Goal: Task Accomplishment & Management: Complete application form

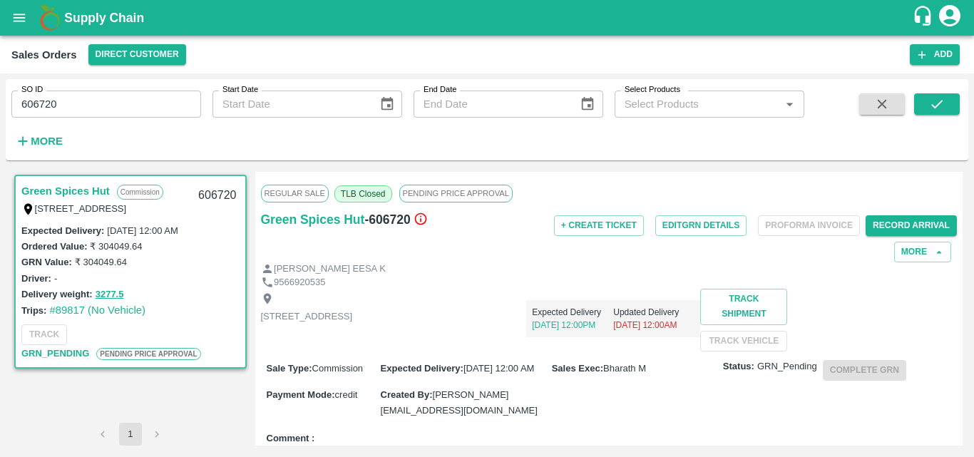
scroll to position [521, 0]
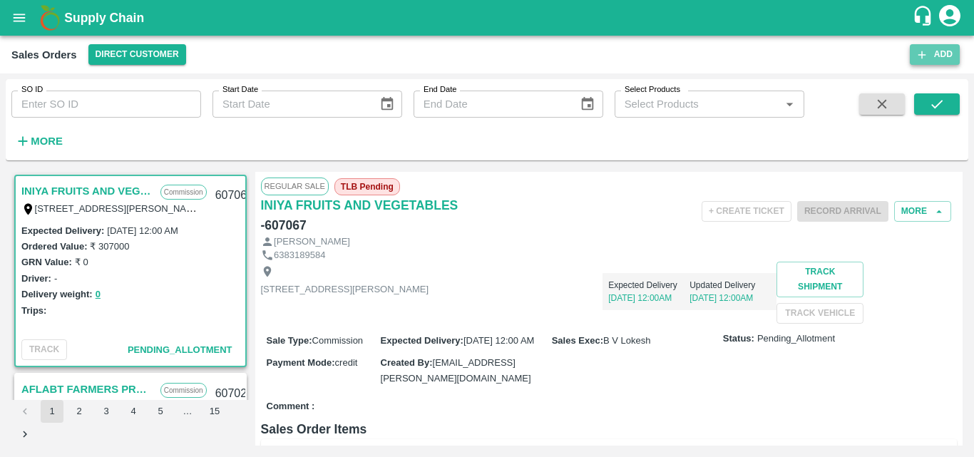
click at [935, 54] on button "Add" at bounding box center [935, 54] width 50 height 21
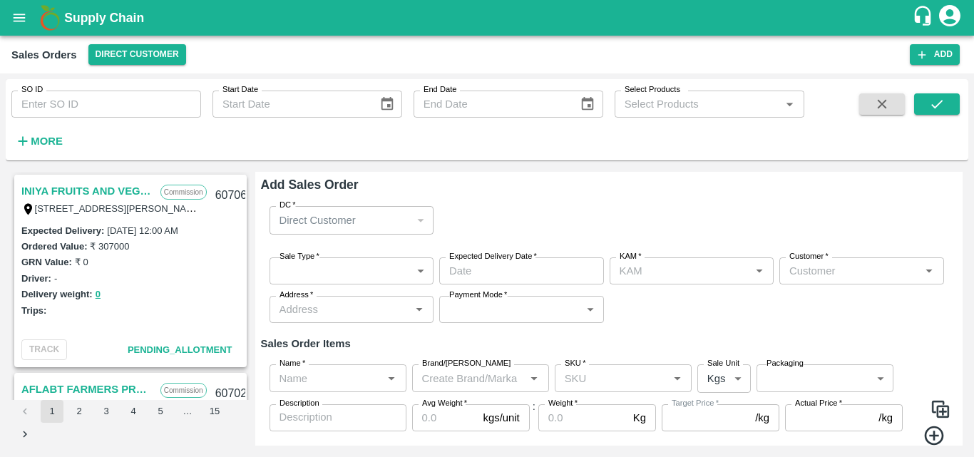
type input "Bharath M"
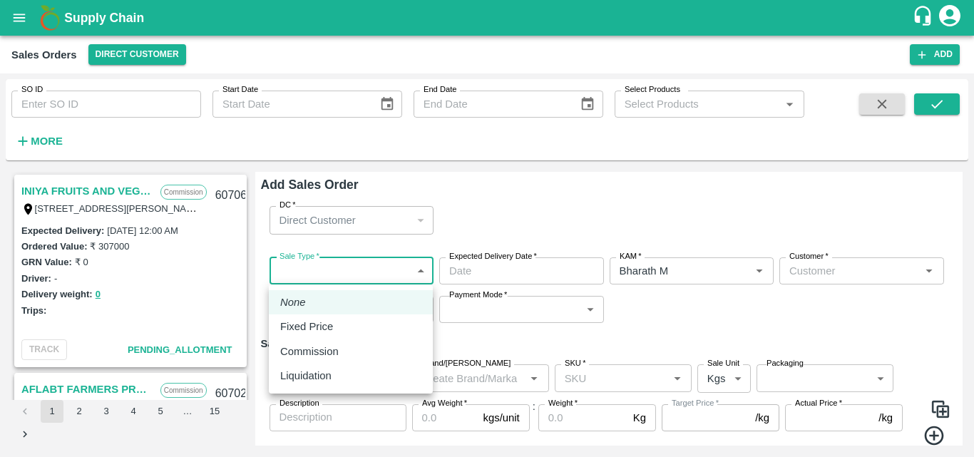
click at [307, 270] on body "Supply Chain Sales Orders Direct Customer Add SO ID SO ID Start Date Start Date…" at bounding box center [487, 228] width 974 height 457
click at [319, 353] on p "Commission" at bounding box center [309, 352] width 58 height 16
type input "2"
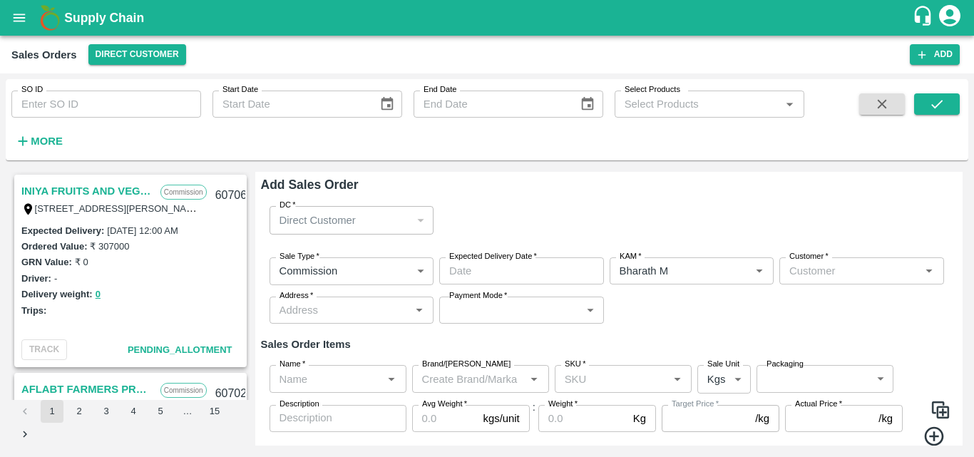
click at [509, 262] on label "Expected Delivery Date   *" at bounding box center [493, 256] width 88 height 11
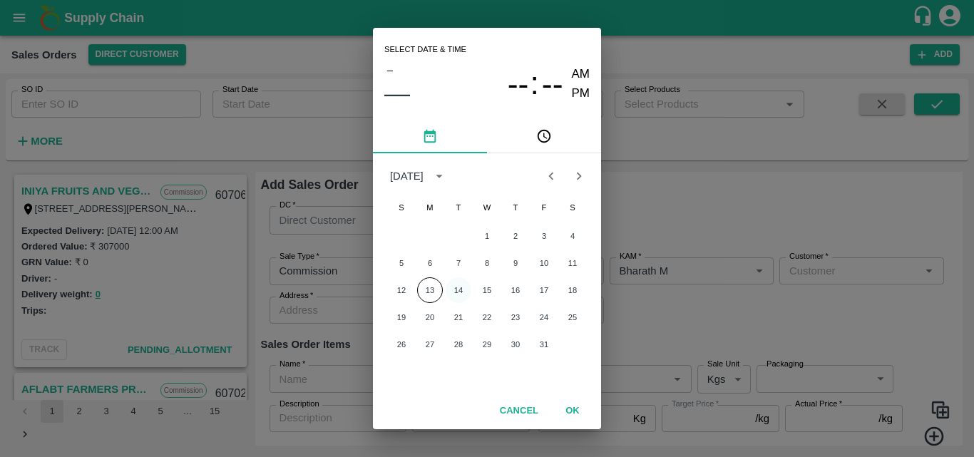
click at [460, 289] on button "14" at bounding box center [459, 290] width 26 height 26
type input "[DATE] 12:00 AM"
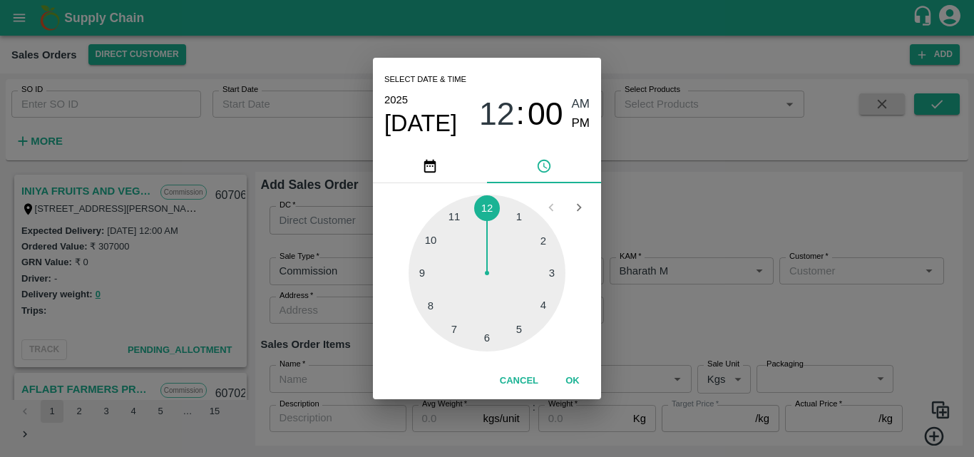
click at [573, 377] on button "OK" at bounding box center [573, 381] width 46 height 25
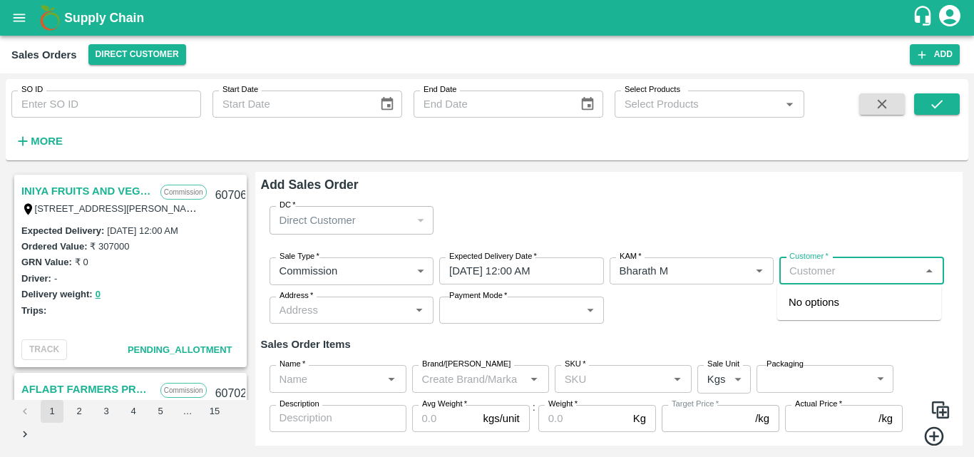
click at [815, 280] on input "Customer   *" at bounding box center [850, 271] width 133 height 19
click at [800, 314] on div "Green Spices Hut" at bounding box center [859, 302] width 164 height 24
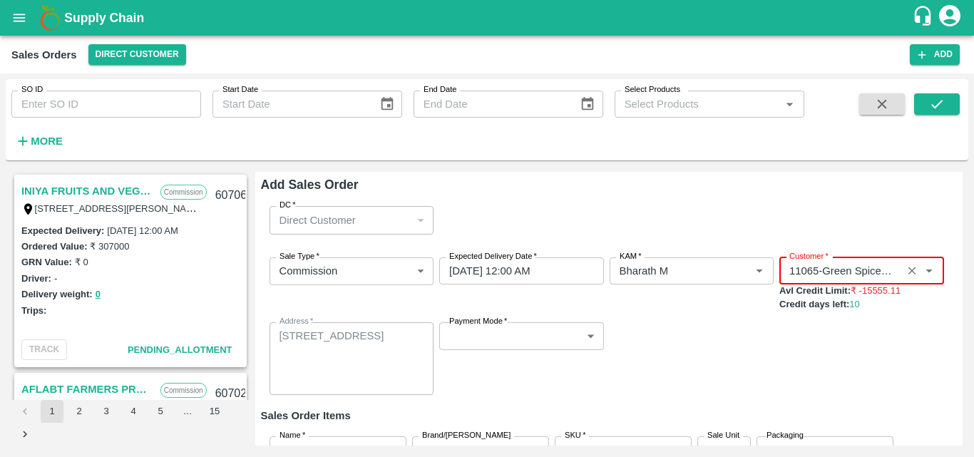
type input "11065-Green Spices Hut"
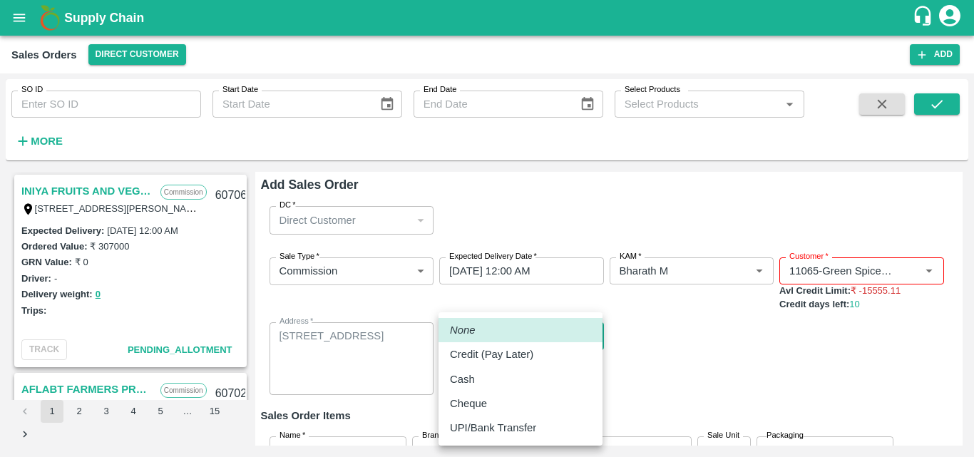
click at [514, 337] on body "Supply Chain Sales Orders Direct Customer Add SO ID SO ID Start Date Start Date…" at bounding box center [487, 228] width 974 height 457
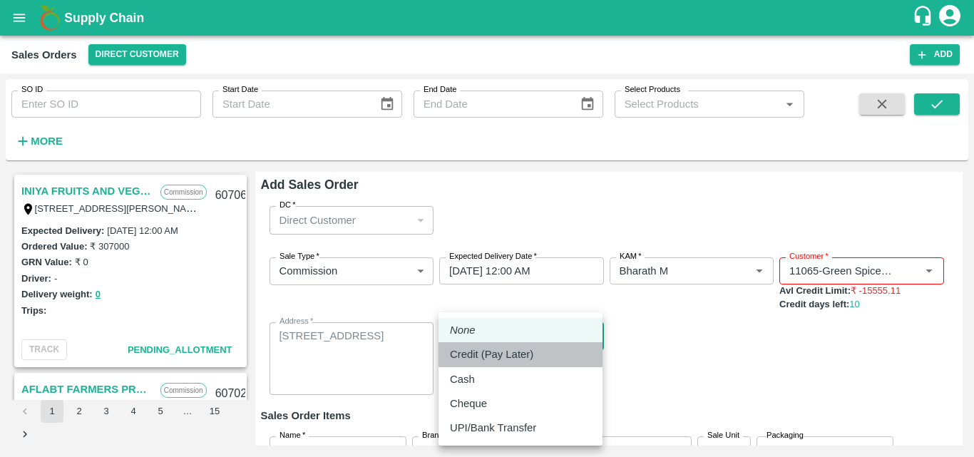
click at [502, 364] on li "Credit (Pay Later)" at bounding box center [521, 354] width 164 height 24
type input "credit"
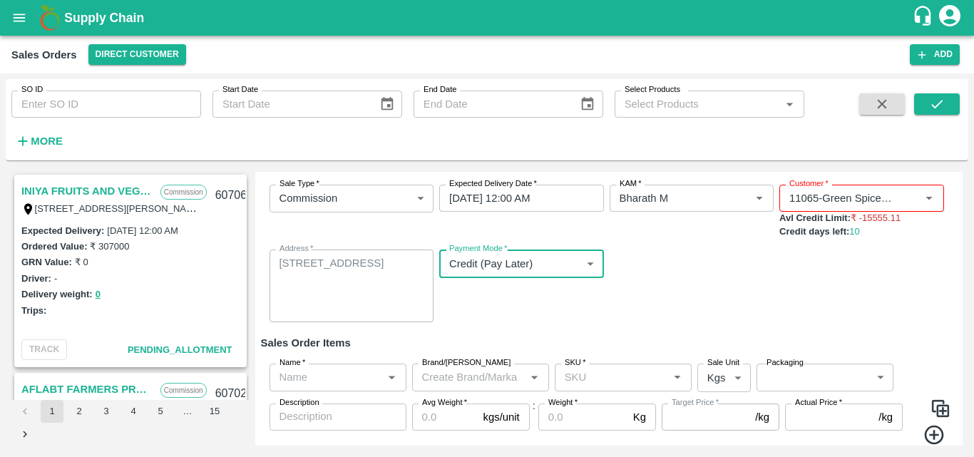
scroll to position [118, 0]
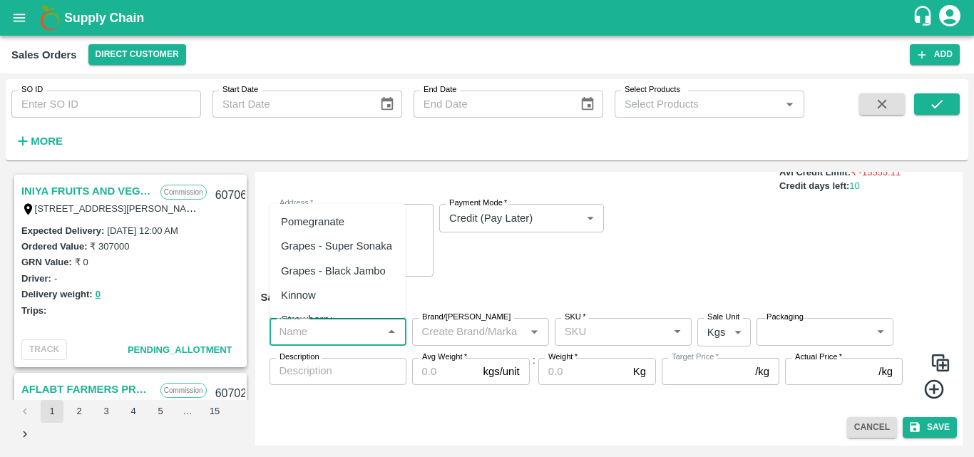
click at [329, 330] on input "Name   *" at bounding box center [326, 331] width 105 height 19
click at [317, 215] on div "Pomegranate" at bounding box center [312, 222] width 63 height 16
type input "Pomegranate"
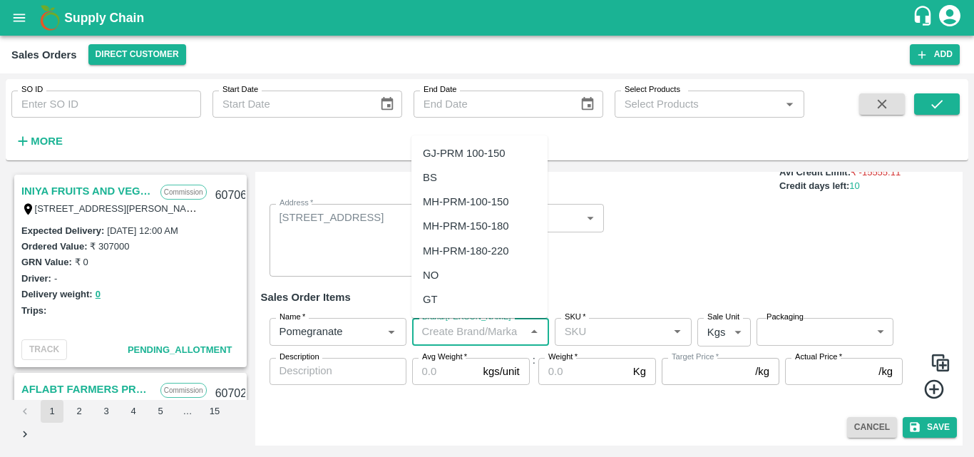
click at [448, 324] on input "Brand/[PERSON_NAME]" at bounding box center [468, 331] width 105 height 19
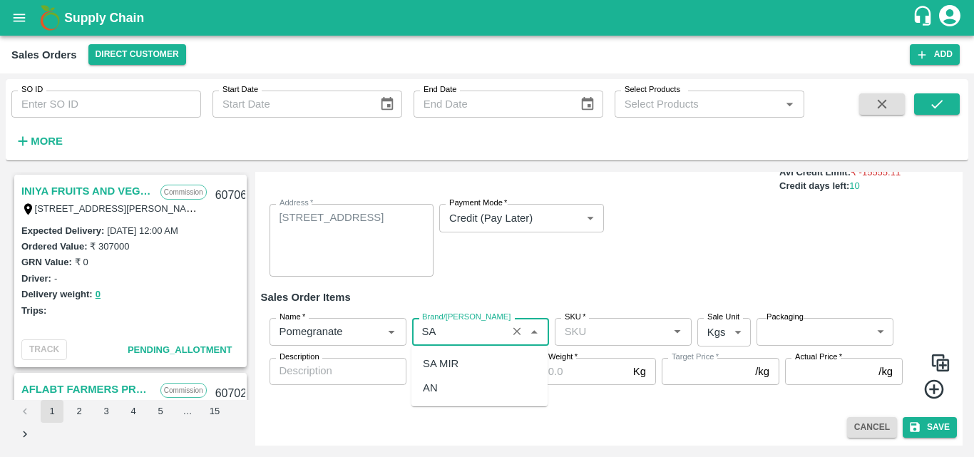
type input "SA"
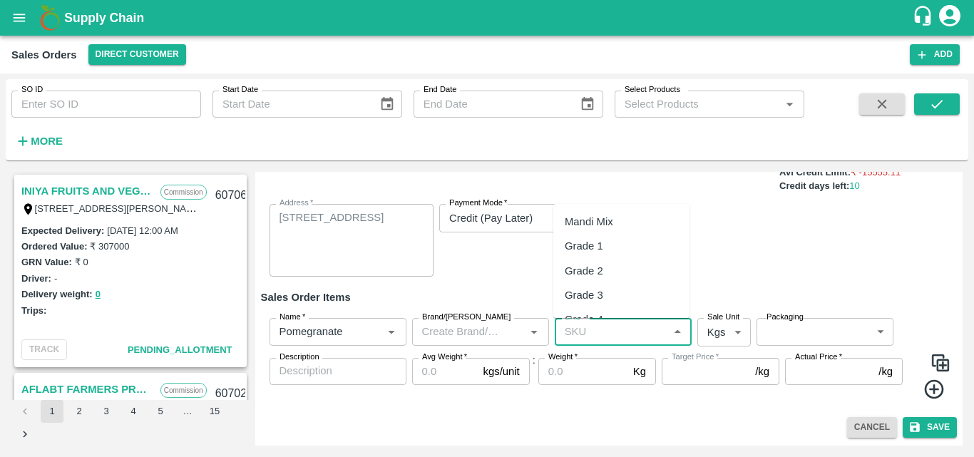
click at [608, 326] on input "SKU   *" at bounding box center [611, 331] width 105 height 19
click at [635, 231] on div "KA-PRM-100-150" at bounding box center [621, 222] width 136 height 24
type input "KA-PRM-100-150"
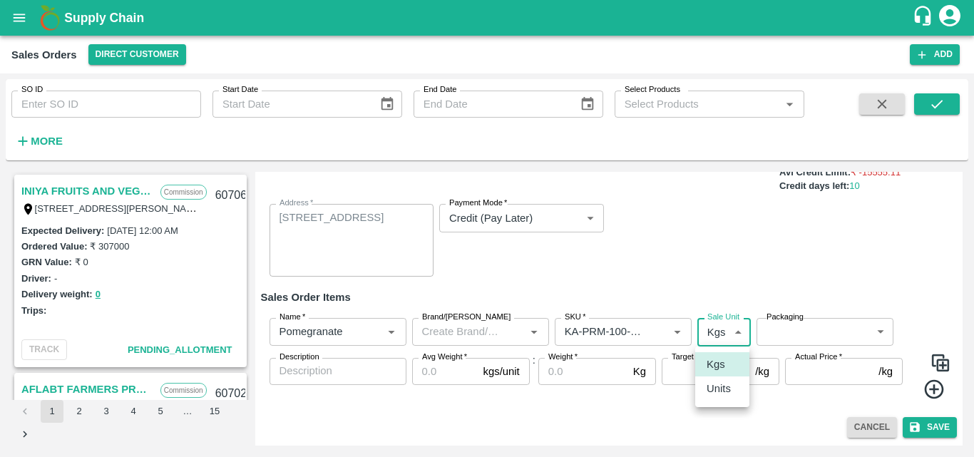
click at [722, 339] on body "Supply Chain Sales Orders Direct Customer Add SO ID SO ID Start Date Start Date…" at bounding box center [487, 228] width 974 height 457
click at [714, 396] on p "Units" at bounding box center [719, 389] width 24 height 16
type input "2"
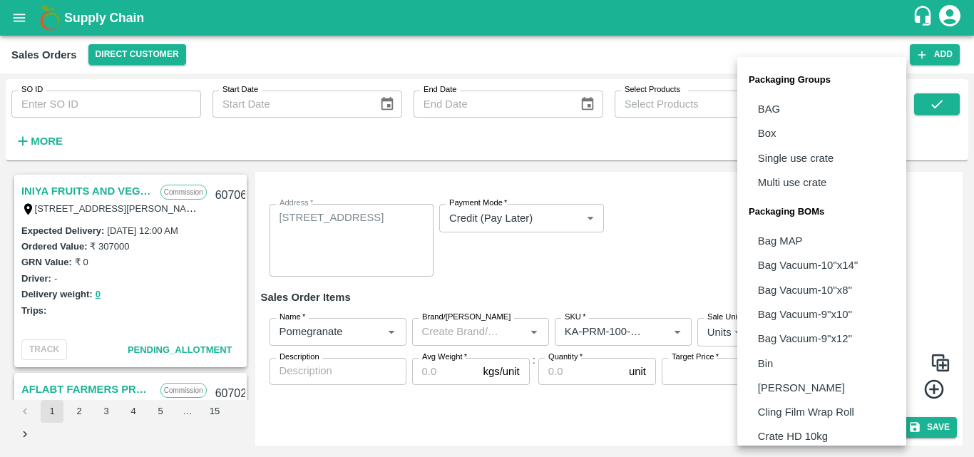
click at [796, 342] on body "Supply Chain Sales Orders Direct Customer Add SO ID SO ID Start Date Start Date…" at bounding box center [487, 228] width 974 height 457
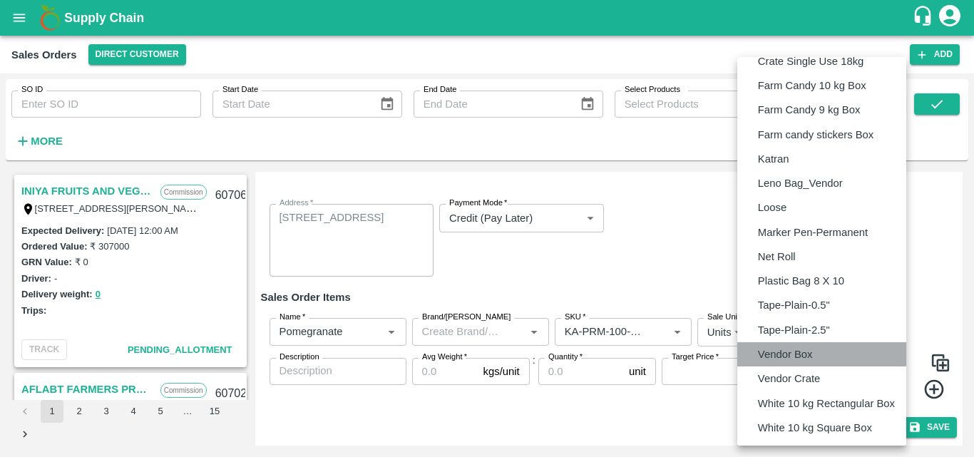
click at [792, 349] on p "Vendor Box" at bounding box center [785, 355] width 55 height 16
type input "BOM/276"
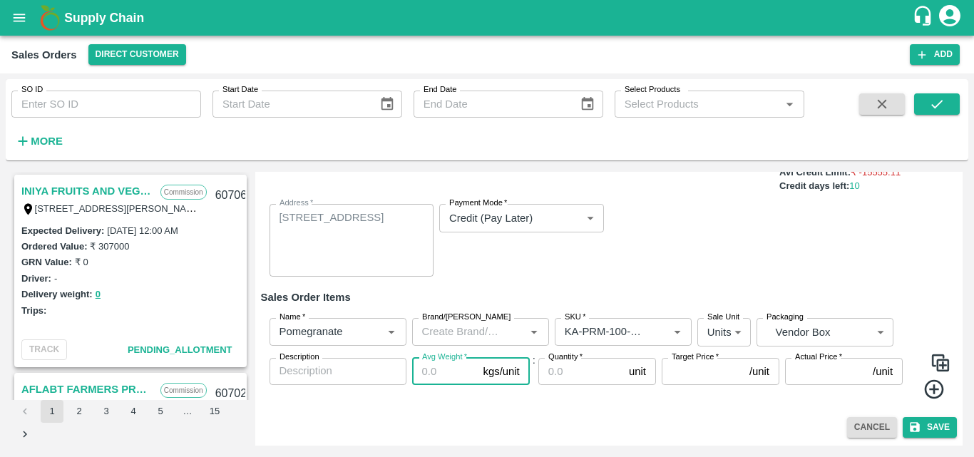
click at [440, 369] on input "Avg Weight   *" at bounding box center [445, 371] width 66 height 27
type input "9.5"
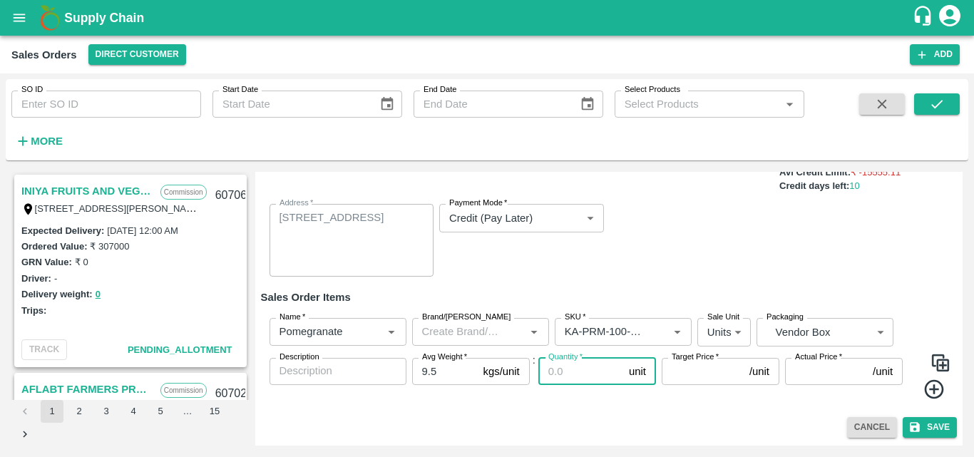
click at [589, 376] on input "Quantity   *" at bounding box center [580, 371] width 85 height 27
type input "47"
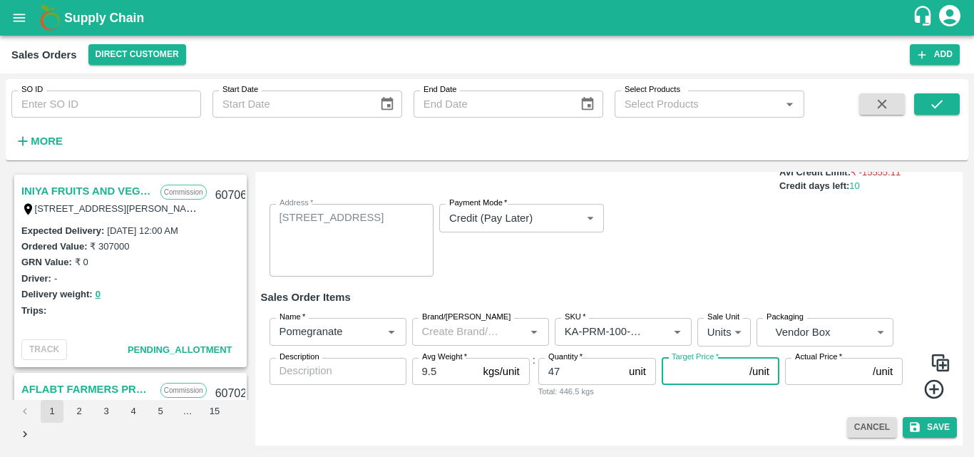
click at [713, 375] on input "Target Price   *" at bounding box center [703, 371] width 82 height 27
type input "900"
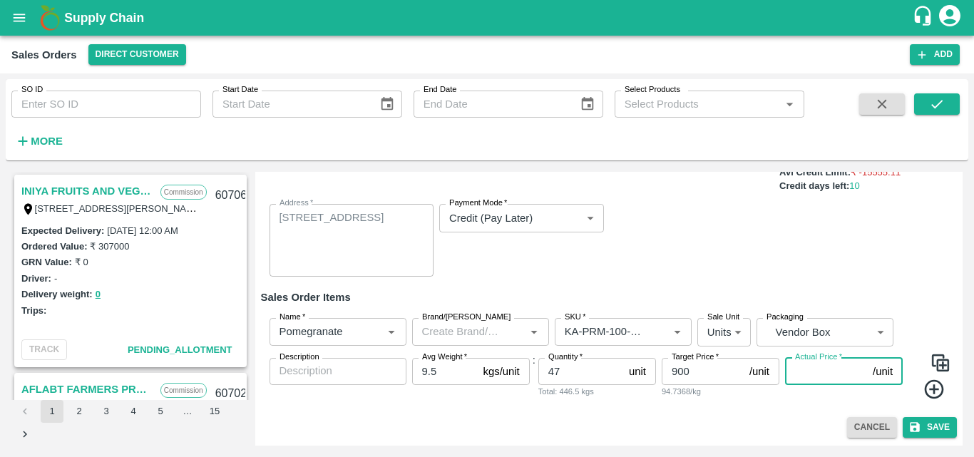
click at [824, 381] on input "Actual Price   *" at bounding box center [826, 371] width 82 height 27
type input "900"
click at [940, 366] on img at bounding box center [940, 362] width 21 height 21
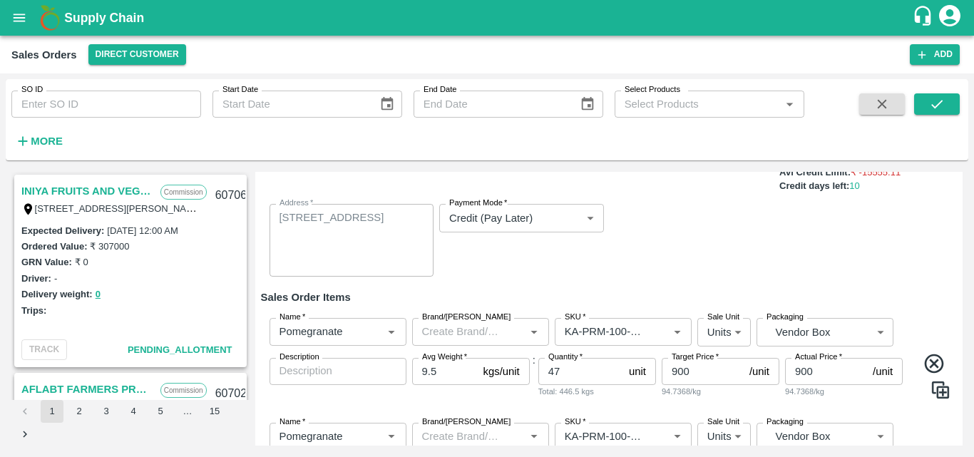
click at [764, 407] on div "Name   * Name   * Brand/[PERSON_NAME]/[PERSON_NAME]   * SKU   * Sale Unit Units…" at bounding box center [609, 359] width 697 height 104
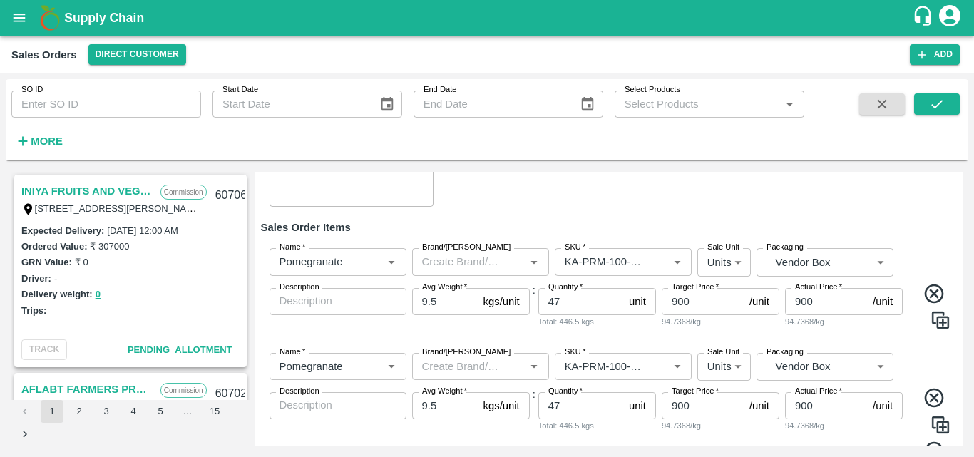
scroll to position [250, 0]
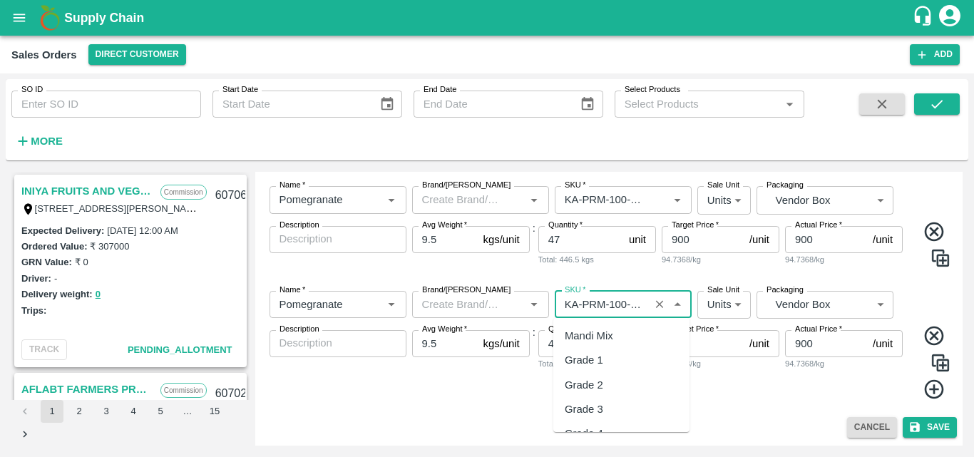
click at [627, 306] on input "SKU   *" at bounding box center [602, 304] width 86 height 19
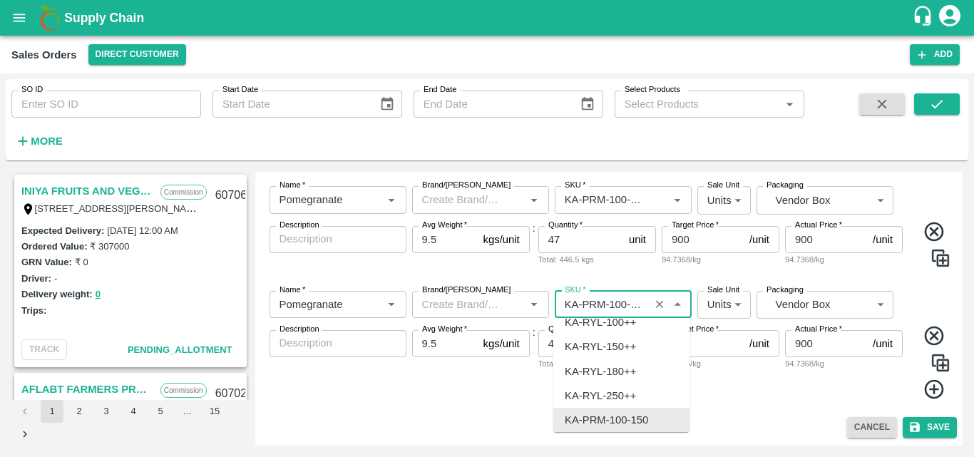
click at [637, 307] on input "SKU   *" at bounding box center [602, 304] width 86 height 19
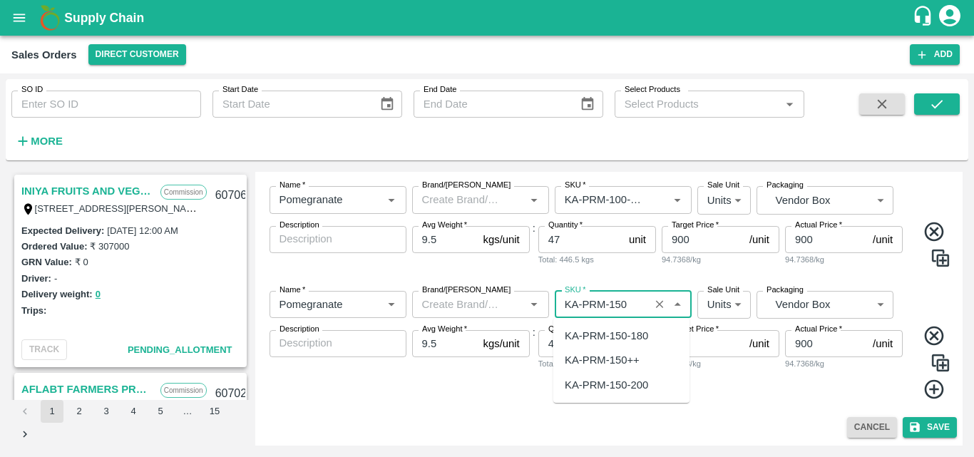
click at [620, 338] on div "KA-PRM-150-180" at bounding box center [606, 336] width 83 height 16
type input "KA-PRM-150-180"
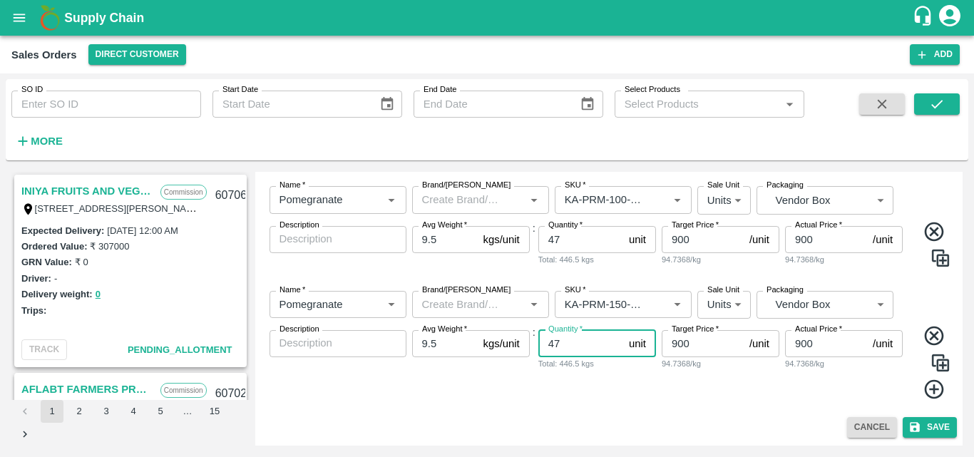
click at [579, 348] on input "47" at bounding box center [580, 343] width 85 height 27
type input "4"
type input "49"
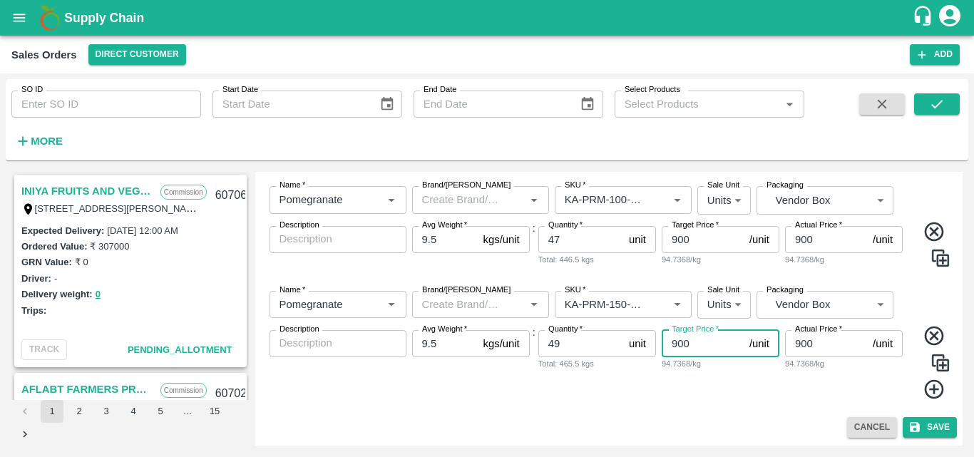
click at [676, 340] on input "900" at bounding box center [703, 343] width 82 height 27
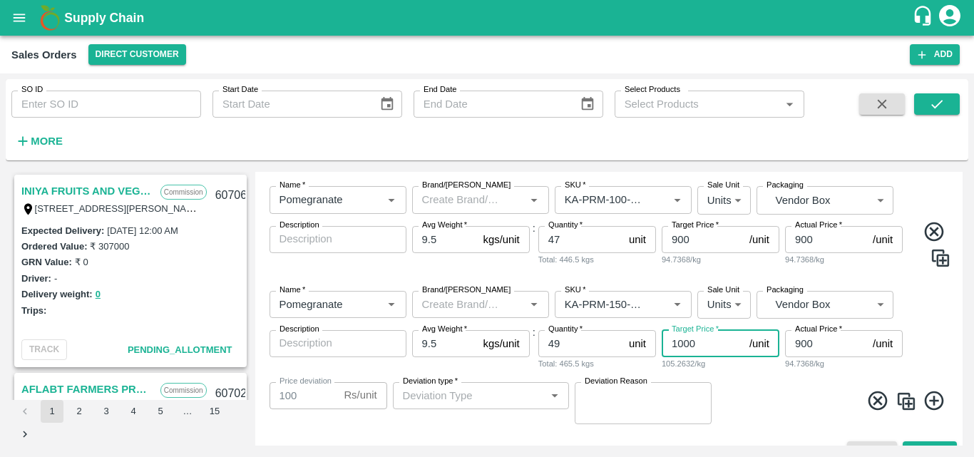
type input "1000"
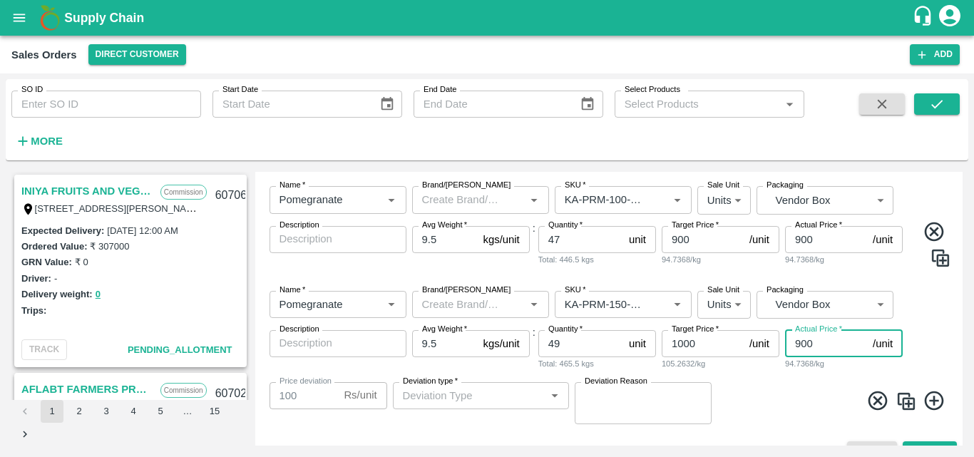
click at [799, 342] on input "900" at bounding box center [826, 343] width 82 height 27
type input "00"
type input "1000"
type input "100"
type input "900"
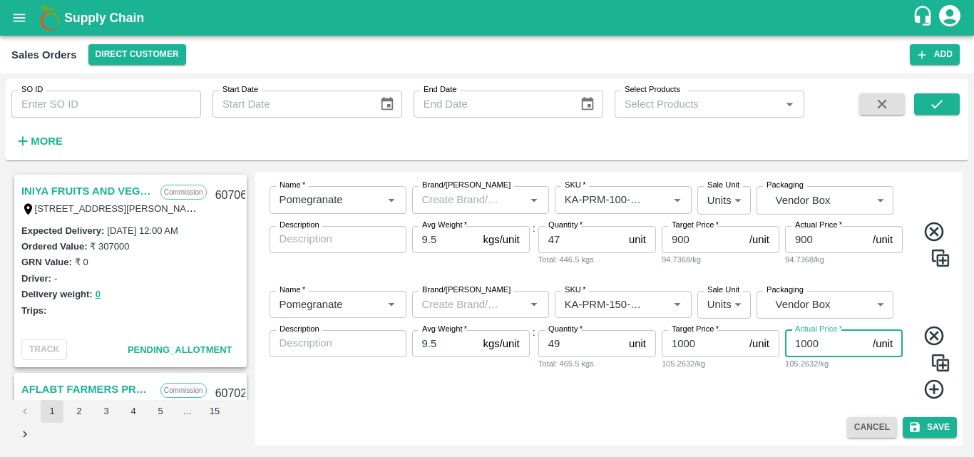
type input "1000"
click at [932, 359] on img at bounding box center [940, 362] width 21 height 21
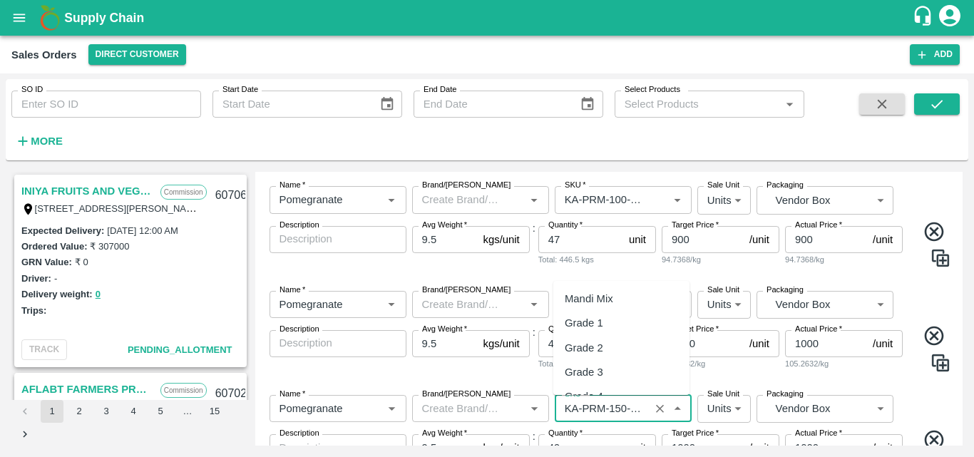
click at [626, 406] on input "SKU   *" at bounding box center [602, 408] width 86 height 19
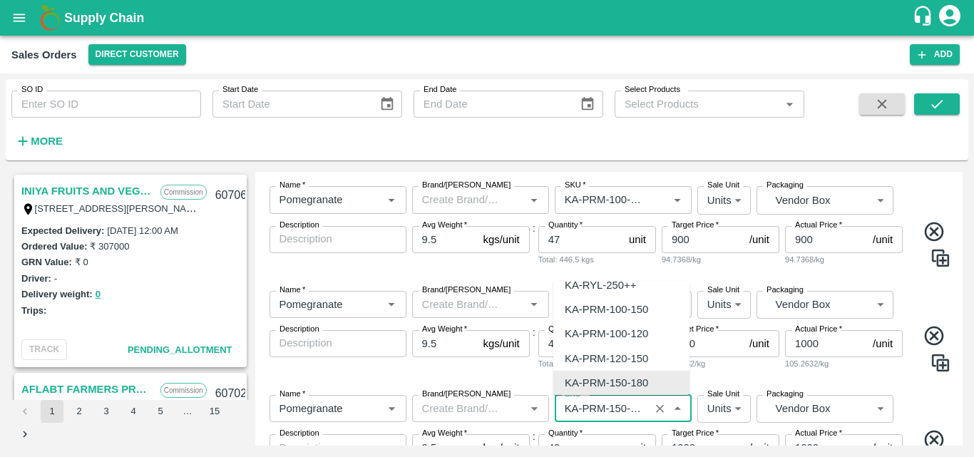
click at [626, 406] on input "SKU   *" at bounding box center [602, 408] width 86 height 19
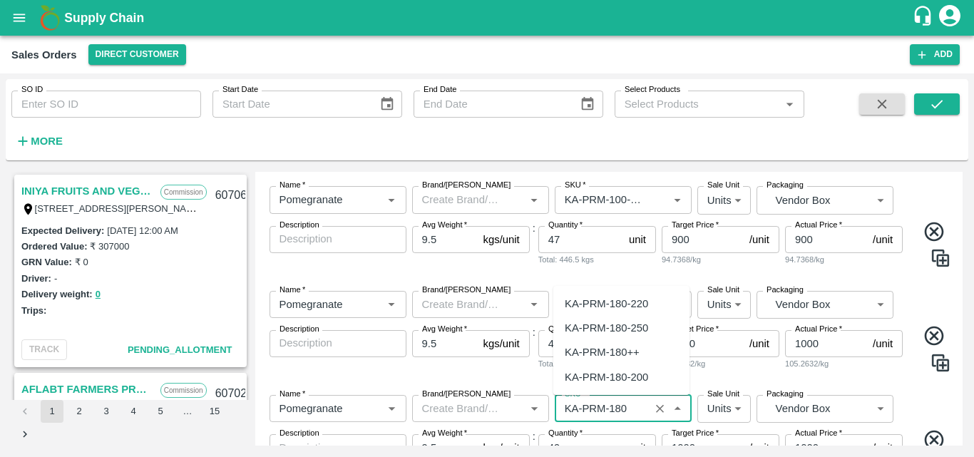
click at [626, 301] on div "KA-PRM-180-220" at bounding box center [606, 304] width 83 height 16
type input "KA-PRM-180-220"
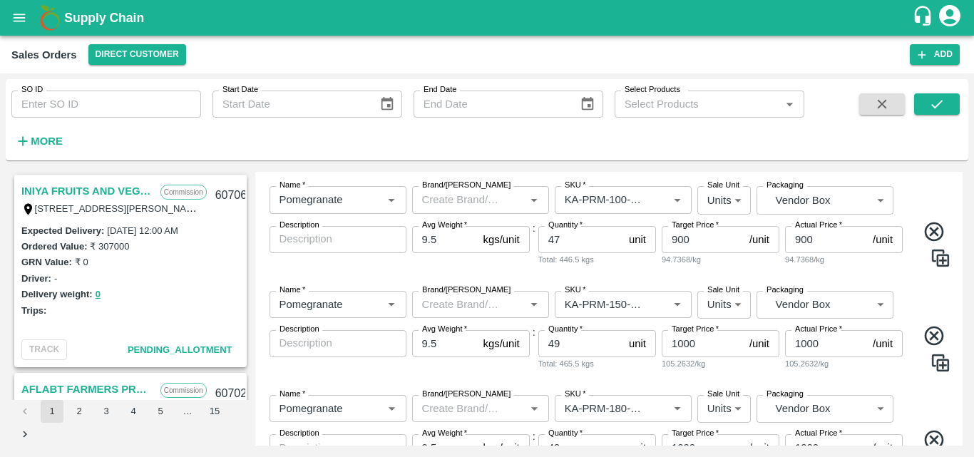
click at [917, 373] on span at bounding box center [929, 350] width 46 height 53
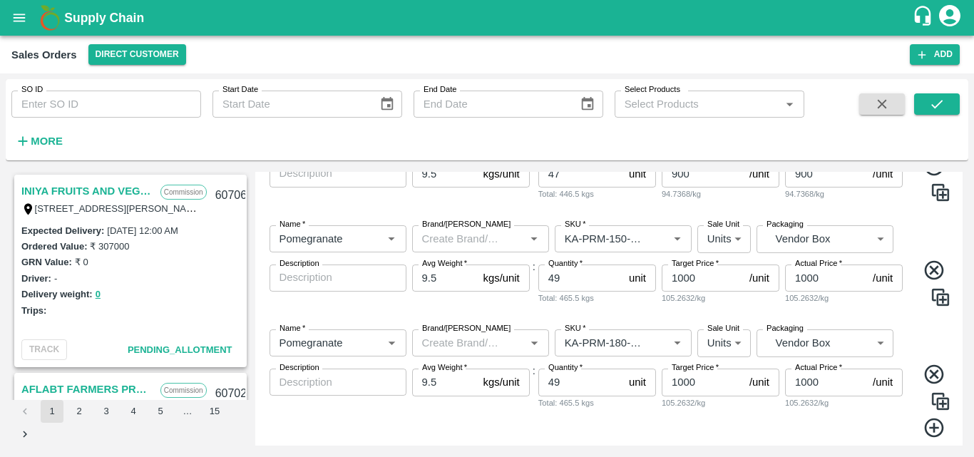
scroll to position [355, 0]
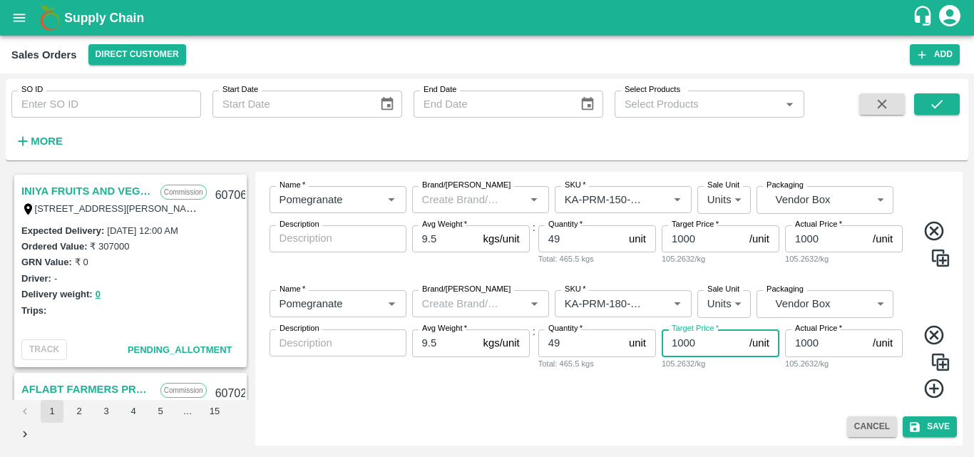
click at [682, 342] on input "1000" at bounding box center [703, 342] width 82 height 27
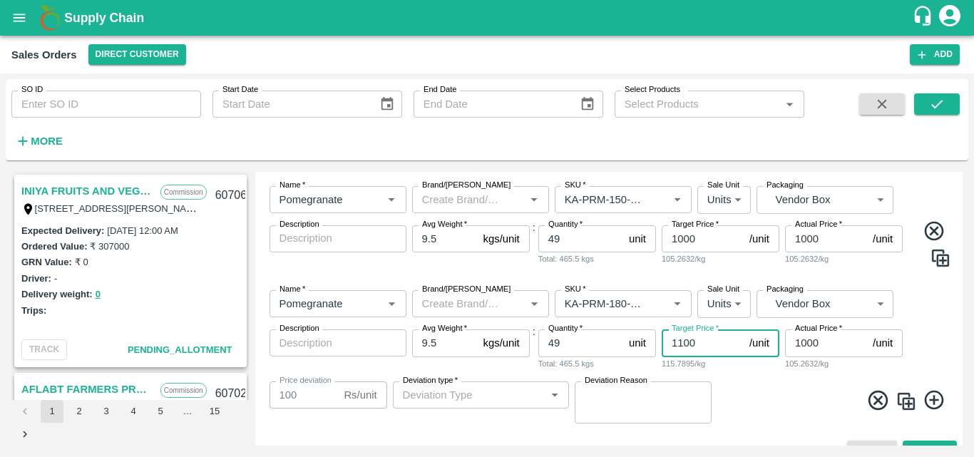
type input "1100"
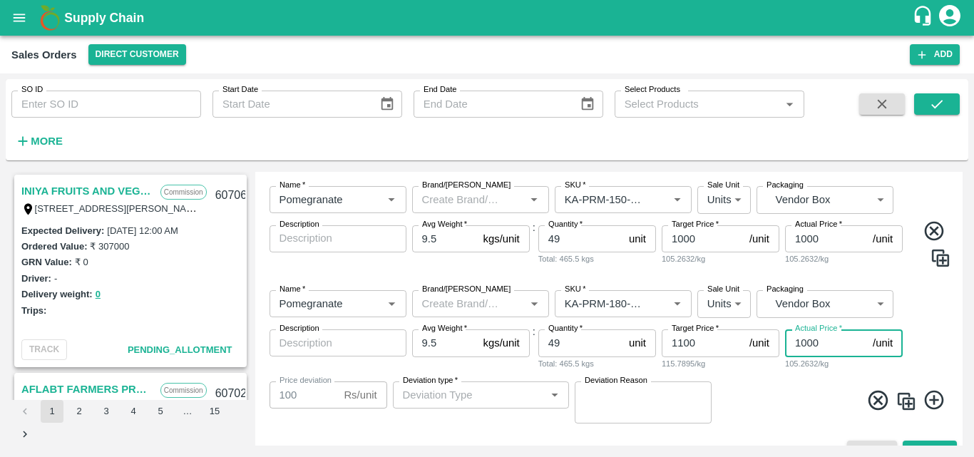
click at [806, 342] on input "1000" at bounding box center [826, 342] width 82 height 27
type input "100"
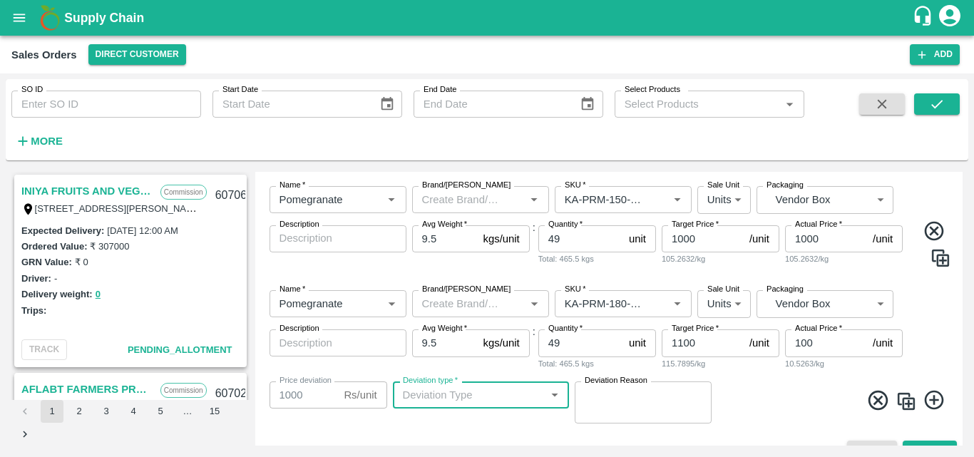
type input "1000"
type input "1"
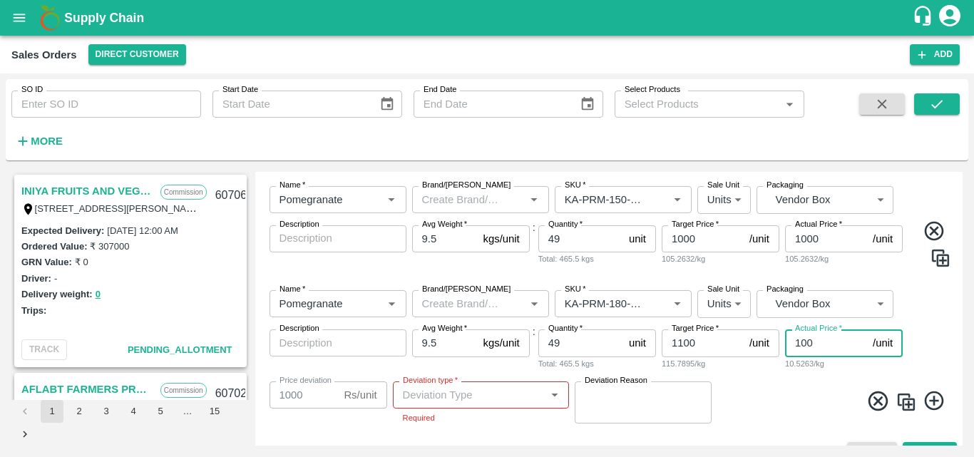
click at [807, 338] on input "100" at bounding box center [826, 342] width 82 height 27
click at [797, 342] on input "100" at bounding box center [826, 342] width 82 height 27
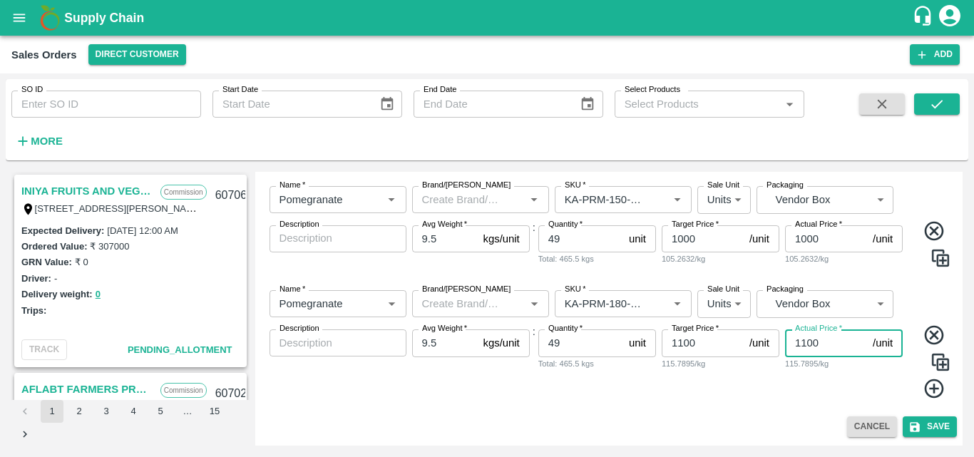
type input "1100"
click at [932, 352] on img at bounding box center [940, 362] width 21 height 21
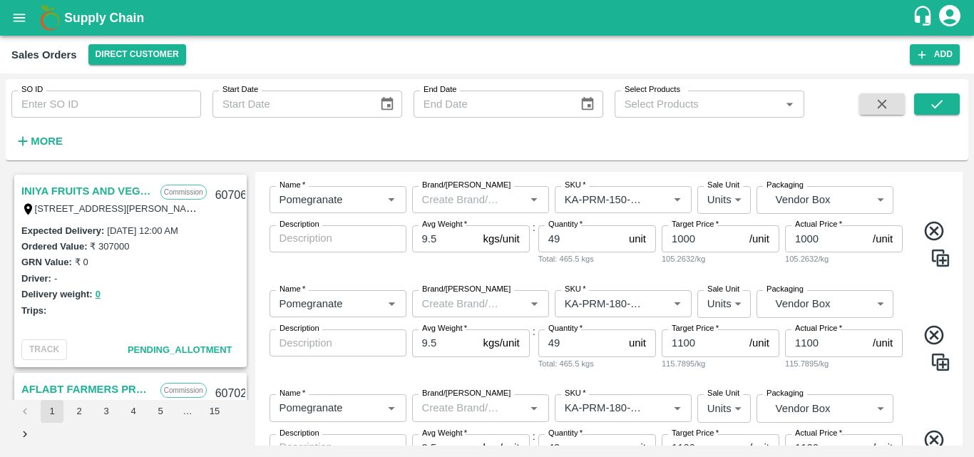
click at [923, 389] on div "Name   * Name   * Brand/[PERSON_NAME]/[PERSON_NAME]   * SKU   * Sale Unit Units…" at bounding box center [609, 449] width 697 height 132
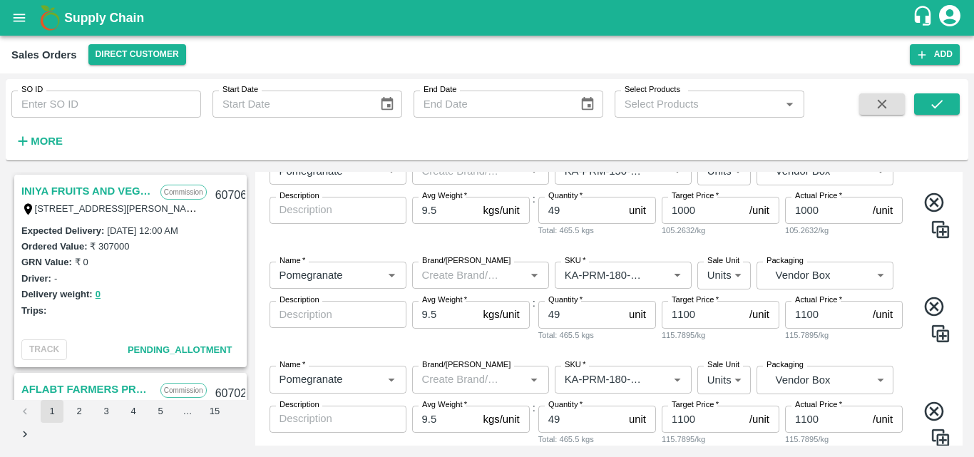
scroll to position [459, 0]
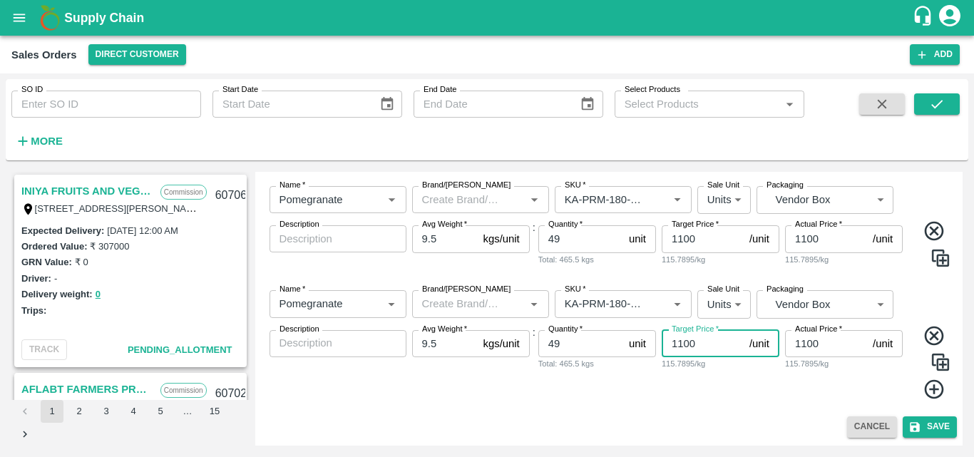
click at [685, 344] on input "1100" at bounding box center [703, 343] width 82 height 27
click at [680, 339] on input "1100" at bounding box center [703, 343] width 82 height 27
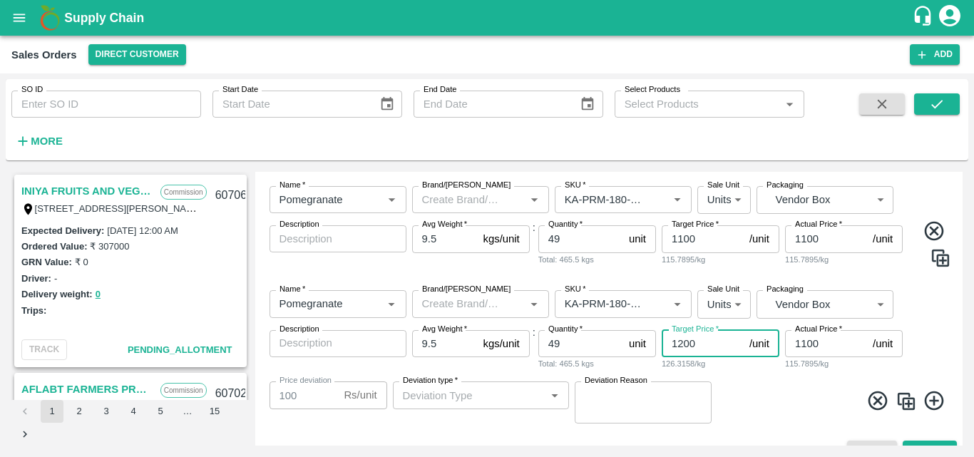
type input "1200"
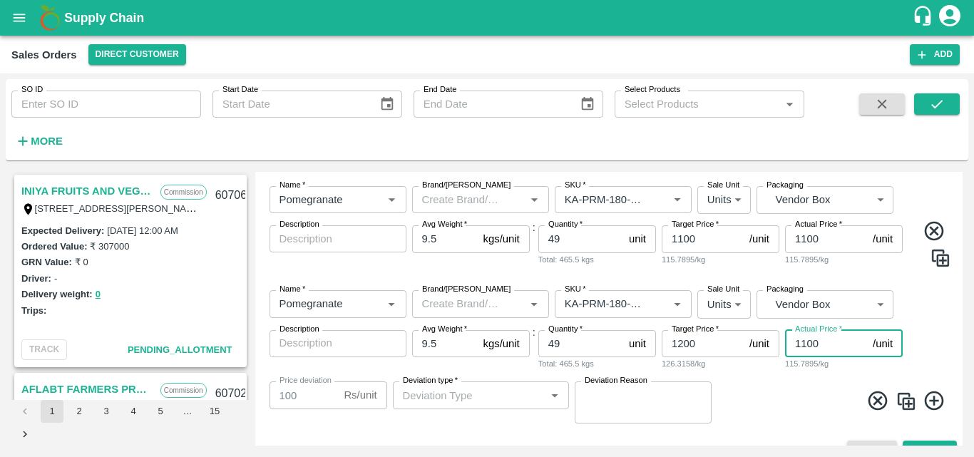
click at [806, 339] on input "1100" at bounding box center [826, 343] width 82 height 27
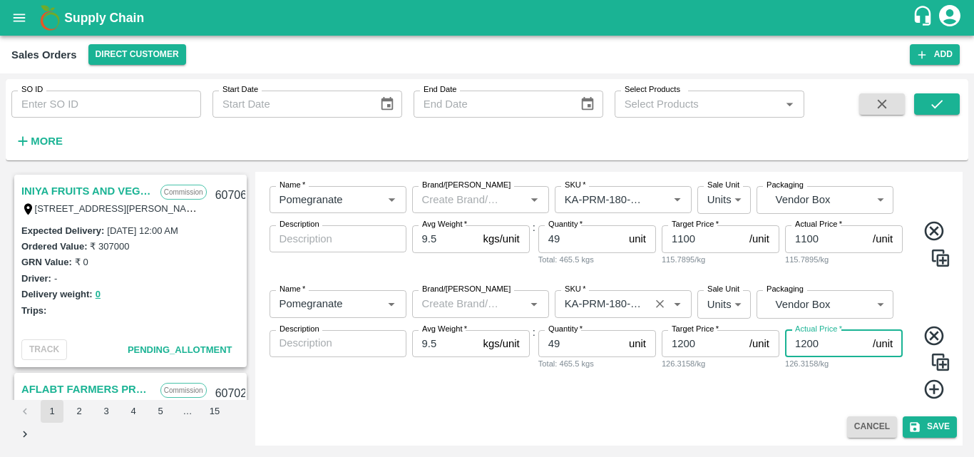
type input "1200"
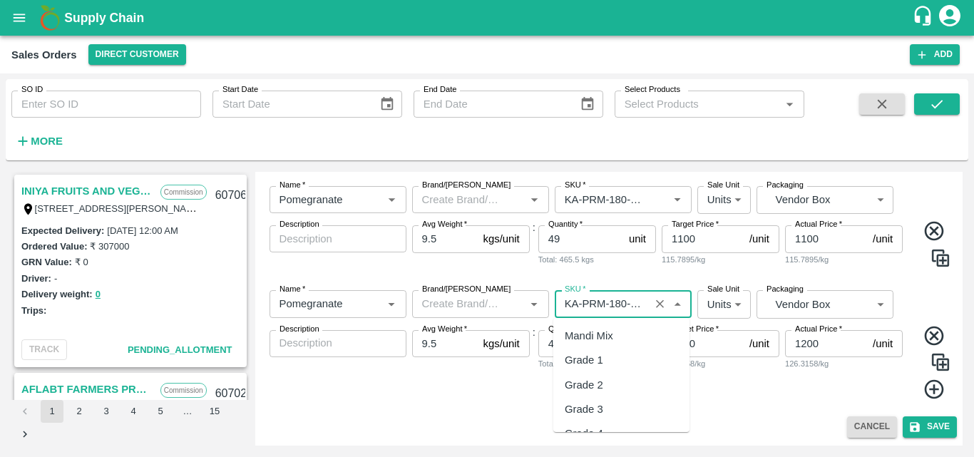
click at [626, 301] on input "SKU   *" at bounding box center [602, 303] width 86 height 19
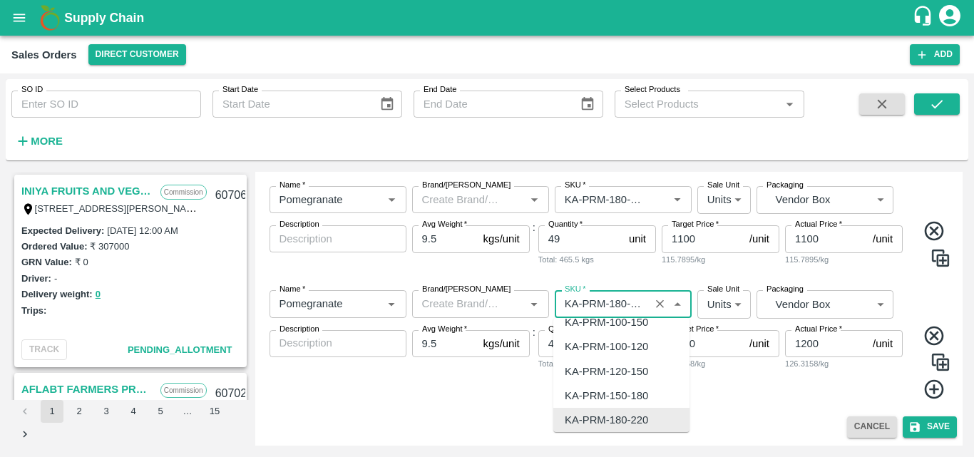
click at [626, 301] on input "SKU   *" at bounding box center [602, 303] width 86 height 19
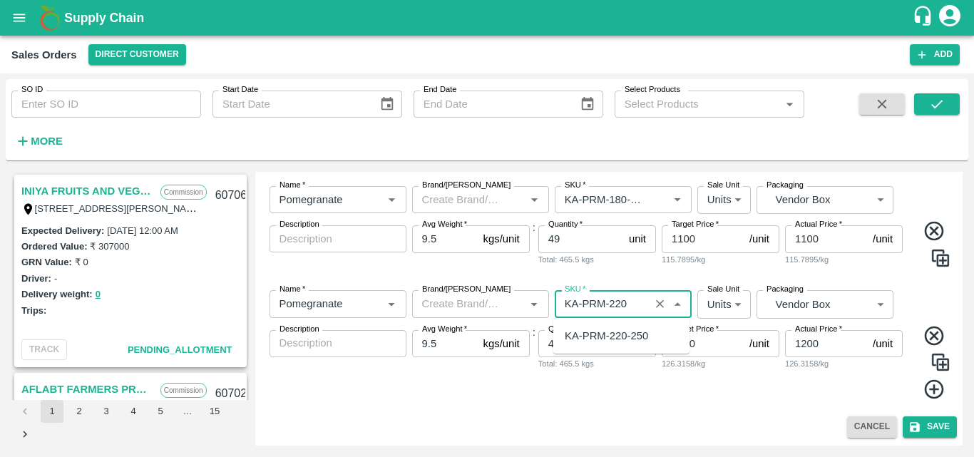
click at [614, 344] on div "KA-PRM-220-250" at bounding box center [606, 336] width 83 height 16
type input "KA-PRM-220-250"
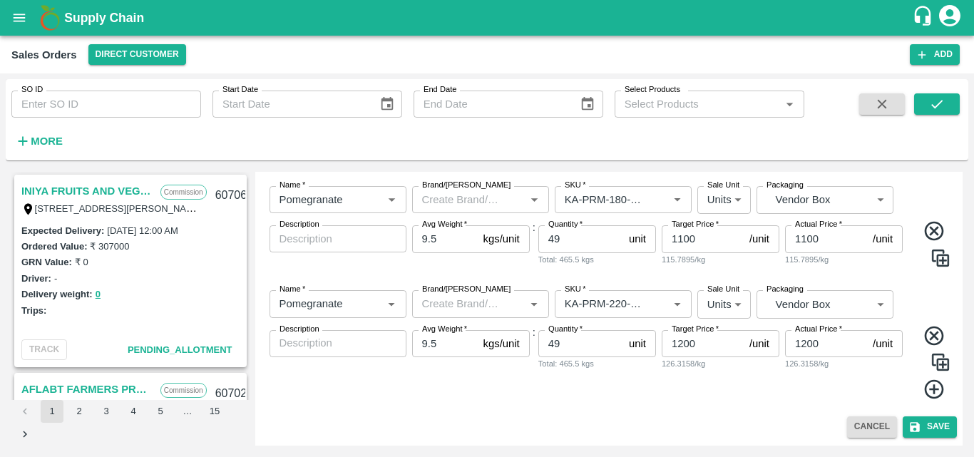
click at [943, 358] on img at bounding box center [940, 362] width 21 height 21
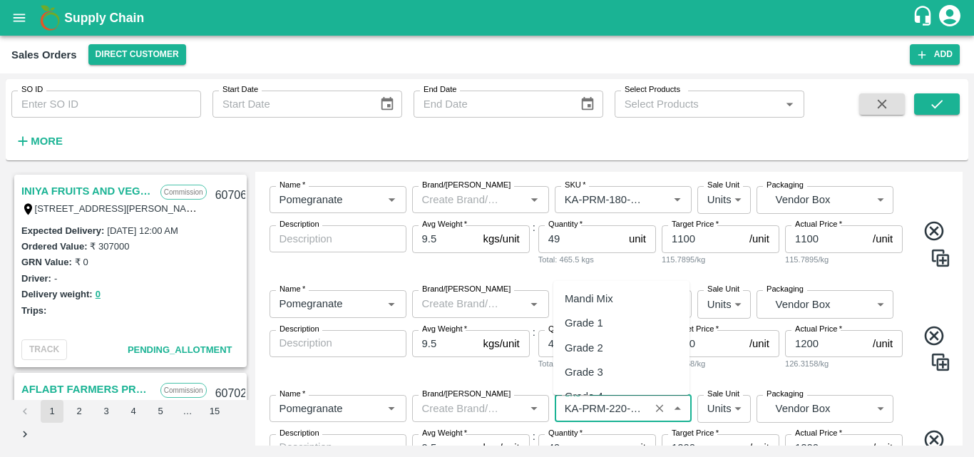
scroll to position [3729, 0]
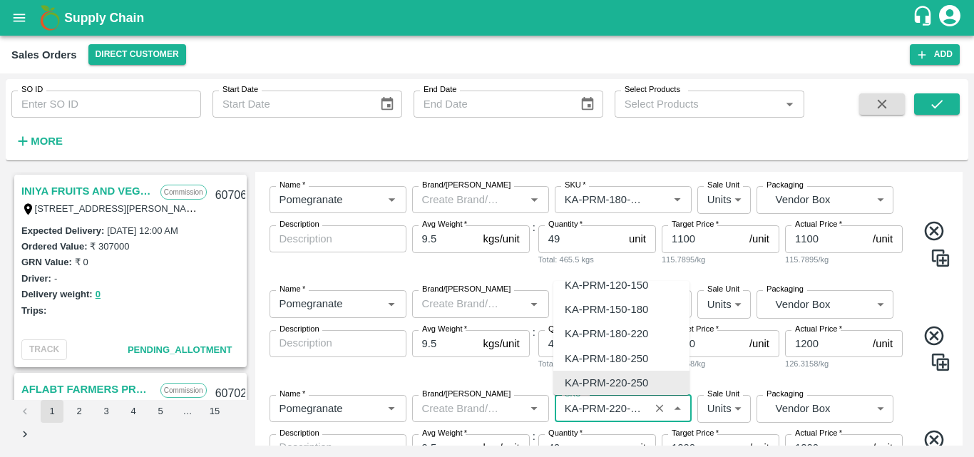
click at [623, 405] on input "SKU   *" at bounding box center [602, 408] width 86 height 19
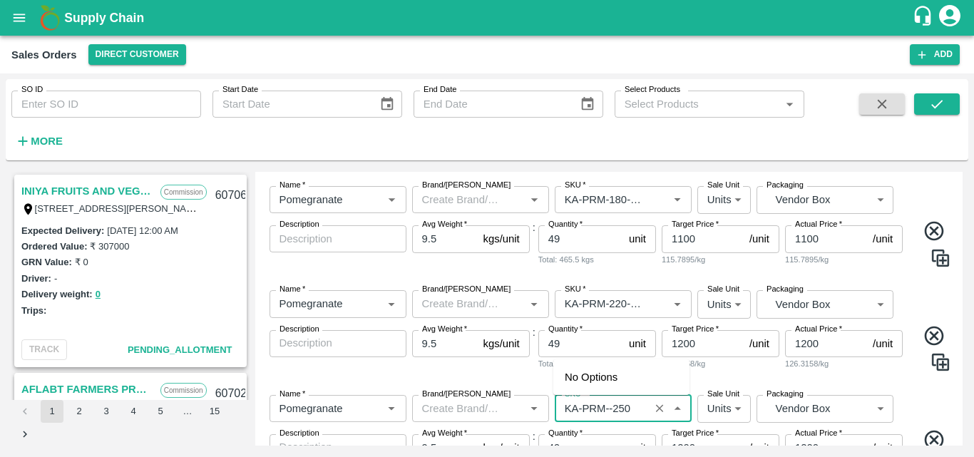
click at [623, 405] on input "SKU   *" at bounding box center [602, 408] width 86 height 19
click at [647, 362] on div "KA-PRM-250-300" at bounding box center [621, 352] width 136 height 24
type input "KA-PRM-250-300"
click at [928, 401] on div "Name   * Name   * Brand/[PERSON_NAME]/[PERSON_NAME]   * SKU   * Sale Unit Units…" at bounding box center [609, 450] width 697 height 132
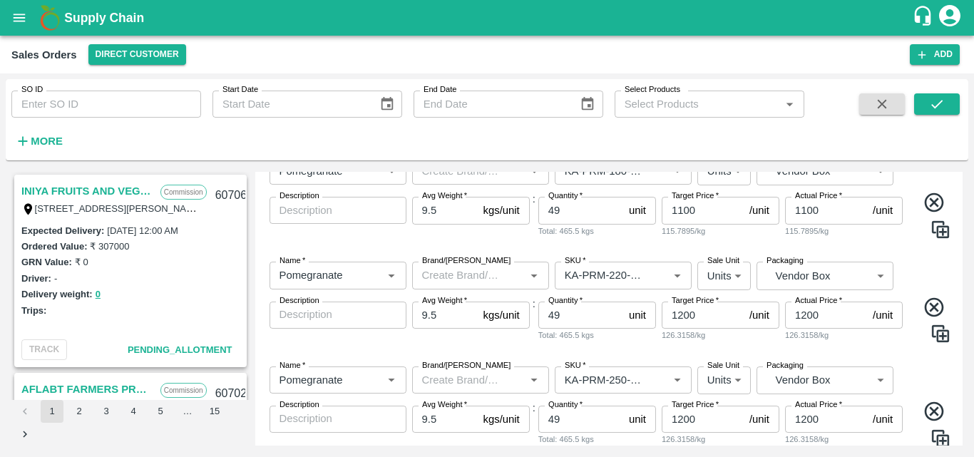
scroll to position [563, 0]
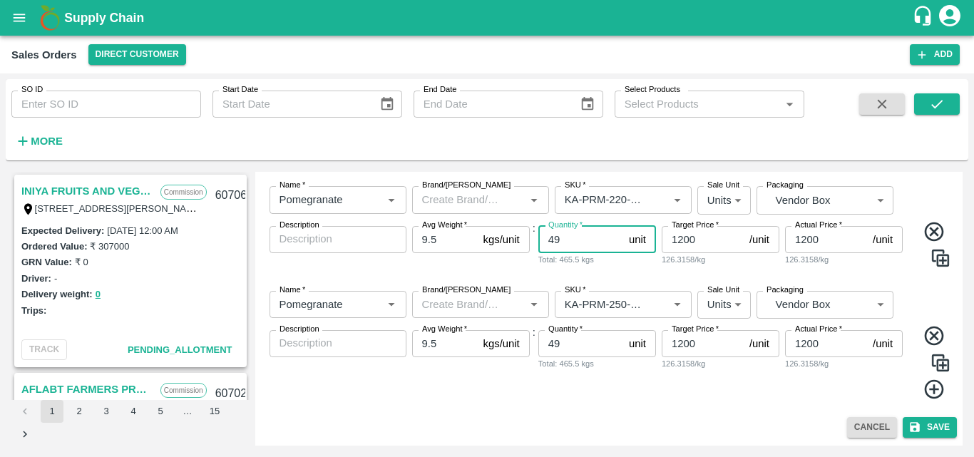
click at [570, 245] on input "49" at bounding box center [580, 239] width 85 height 27
type input "4"
type input "93"
click at [574, 332] on label "Quantity   *" at bounding box center [565, 329] width 34 height 11
click at [574, 332] on input "49" at bounding box center [580, 343] width 85 height 27
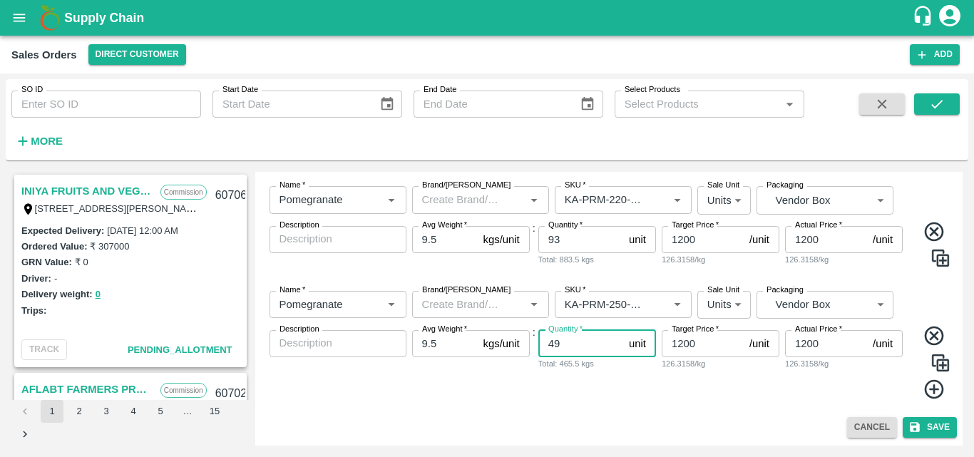
type input "4"
type input "61"
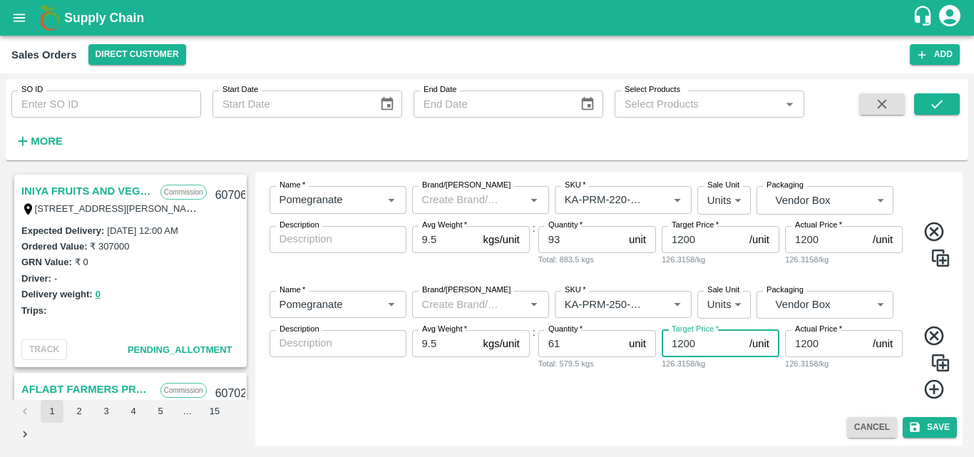
click at [682, 347] on input "1200" at bounding box center [703, 343] width 82 height 27
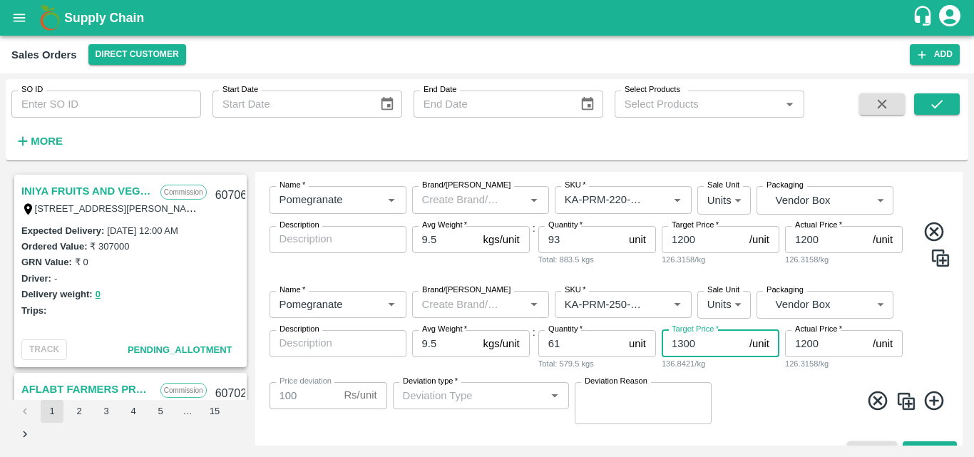
type input "1300"
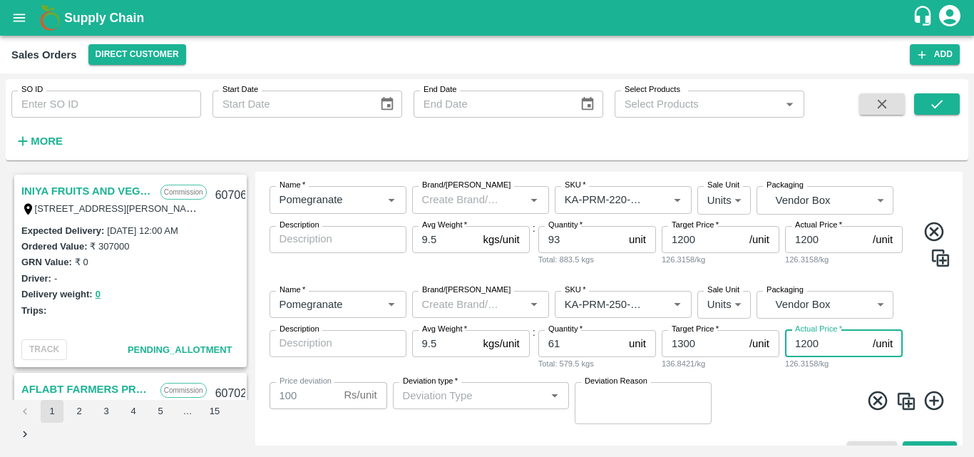
click at [807, 344] on input "1200" at bounding box center [826, 343] width 82 height 27
type input "100"
type input "1200"
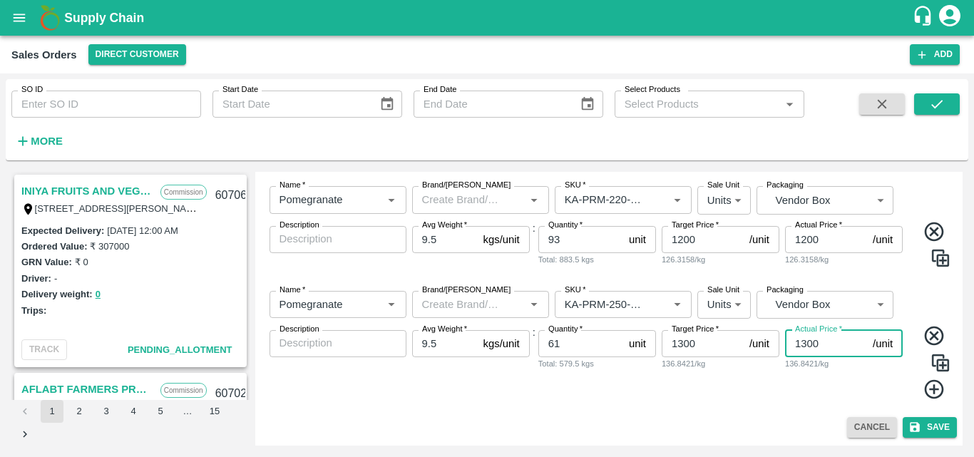
type input "1300"
click at [914, 312] on div "Name   * Name   * Brand/[PERSON_NAME]/[PERSON_NAME]   * SKU   * Sale Unit Units…" at bounding box center [609, 346] width 697 height 132
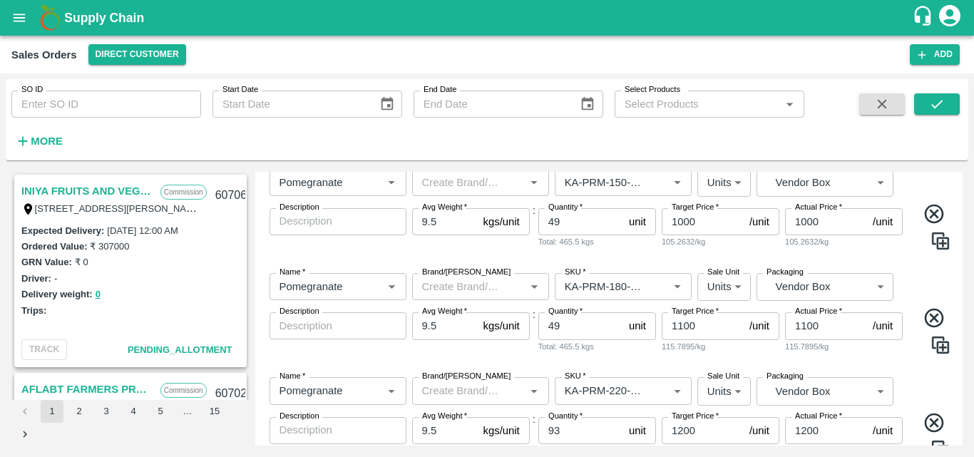
scroll to position [307, 0]
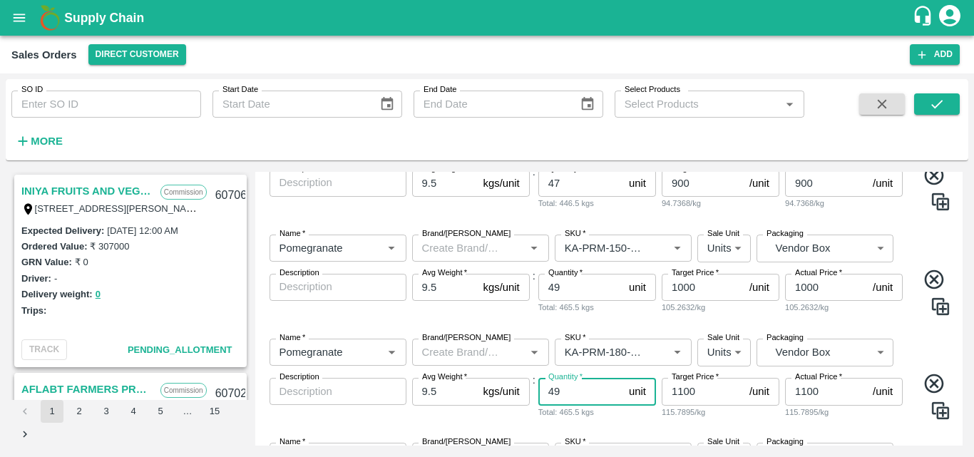
click at [567, 390] on input "49" at bounding box center [580, 391] width 85 height 27
type input "4"
type input "85"
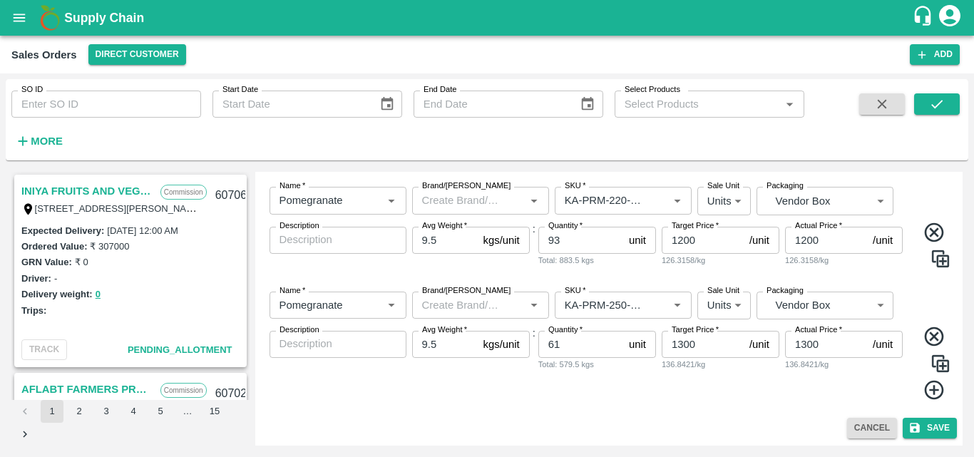
scroll to position [563, 0]
click at [936, 364] on img at bounding box center [940, 362] width 21 height 21
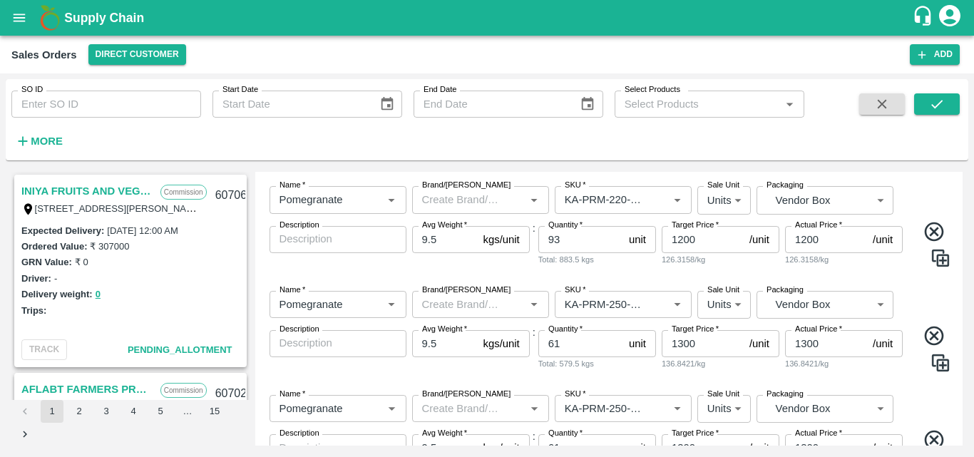
click at [909, 382] on div "Name   * Name   * Brand/[PERSON_NAME]/[PERSON_NAME]   * SKU   * Sale Unit Units…" at bounding box center [609, 332] width 697 height 104
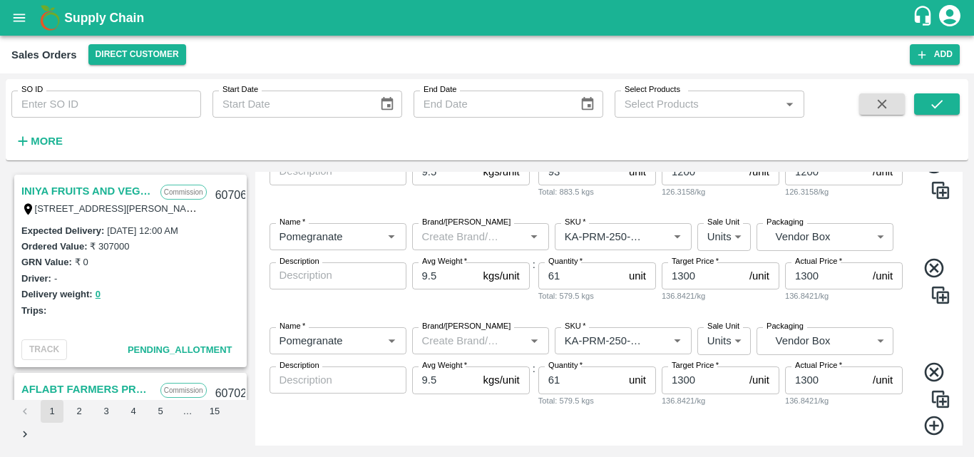
scroll to position [668, 0]
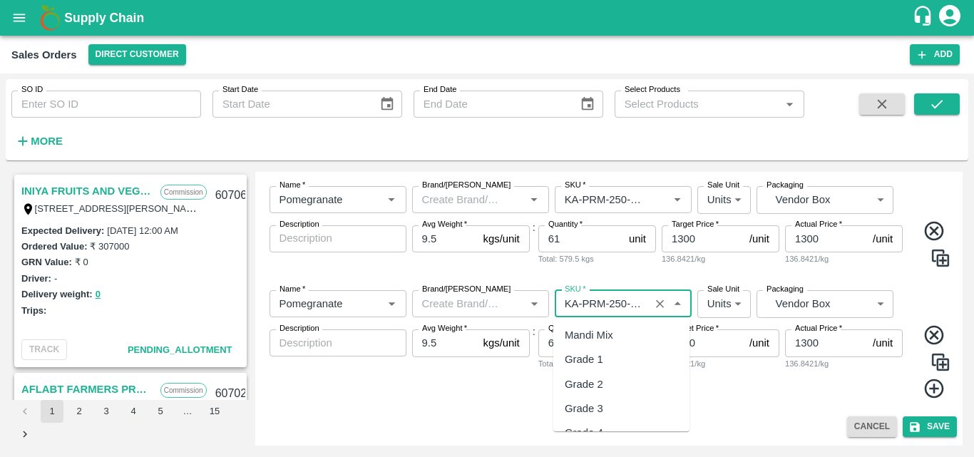
click at [630, 303] on input "SKU   *" at bounding box center [602, 303] width 86 height 19
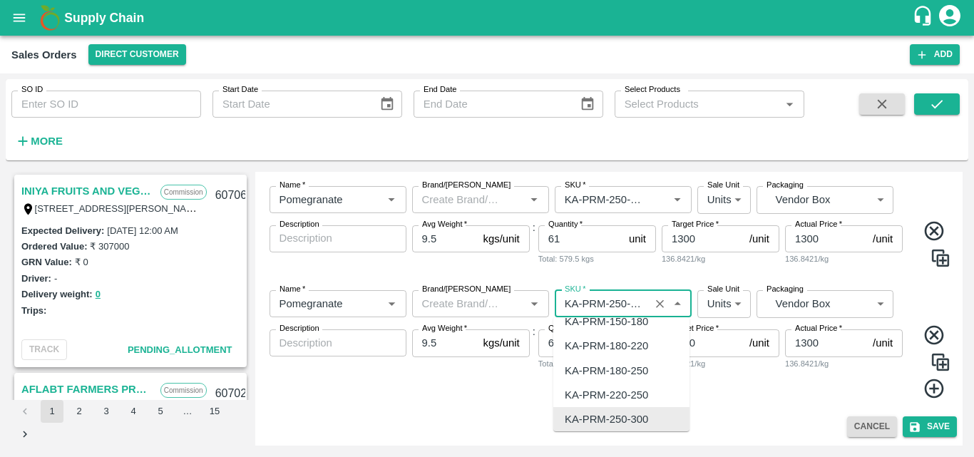
click at [630, 303] on input "SKU   *" at bounding box center [602, 303] width 86 height 19
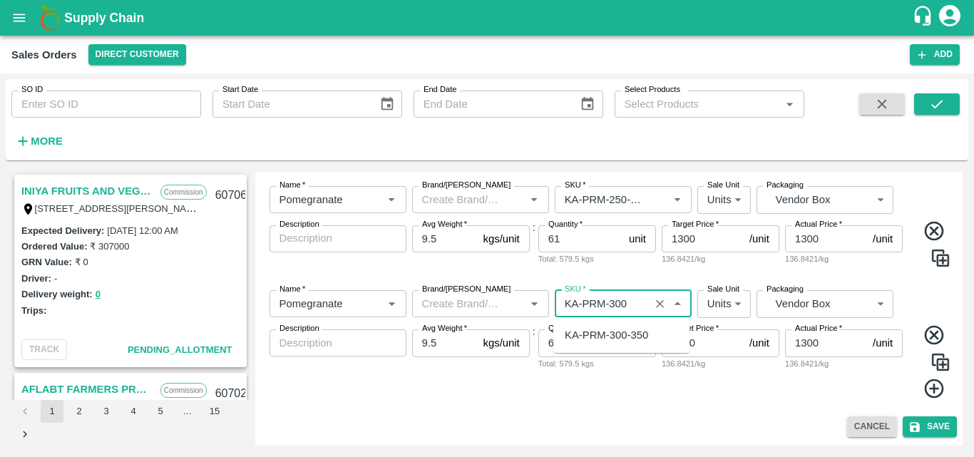
click at [625, 340] on div "KA-PRM-300-350" at bounding box center [606, 335] width 83 height 16
type input "KA-PRM-300-350"
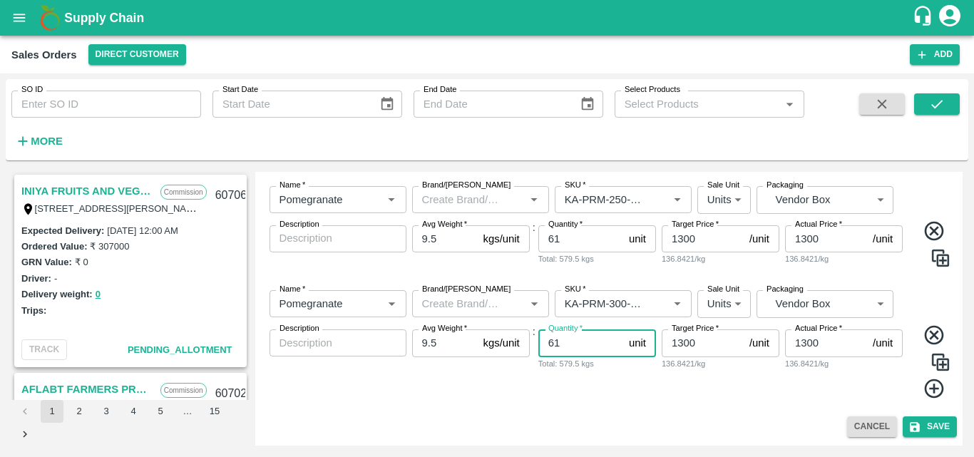
click at [562, 347] on input "61" at bounding box center [580, 342] width 85 height 27
type input "6"
type input "70"
click at [938, 361] on img at bounding box center [940, 362] width 21 height 21
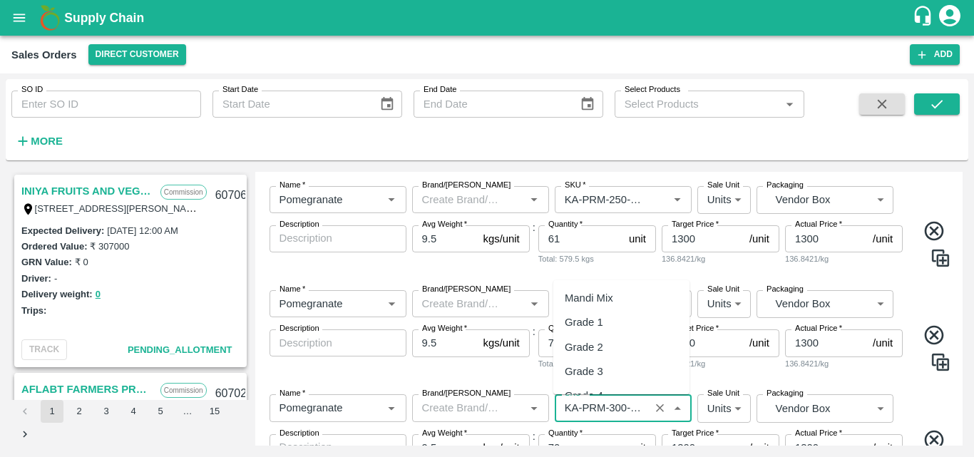
click at [626, 408] on input "SKU   *" at bounding box center [602, 408] width 86 height 19
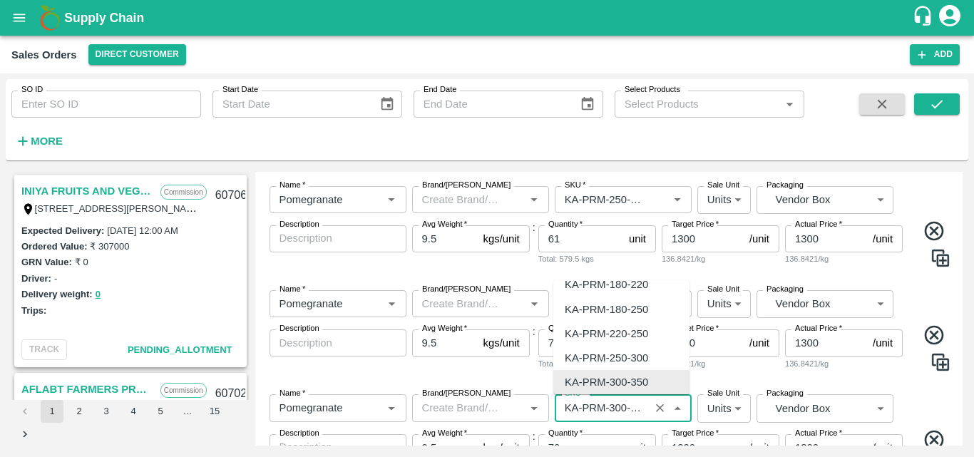
click at [626, 408] on input "SKU   *" at bounding box center [602, 408] width 86 height 19
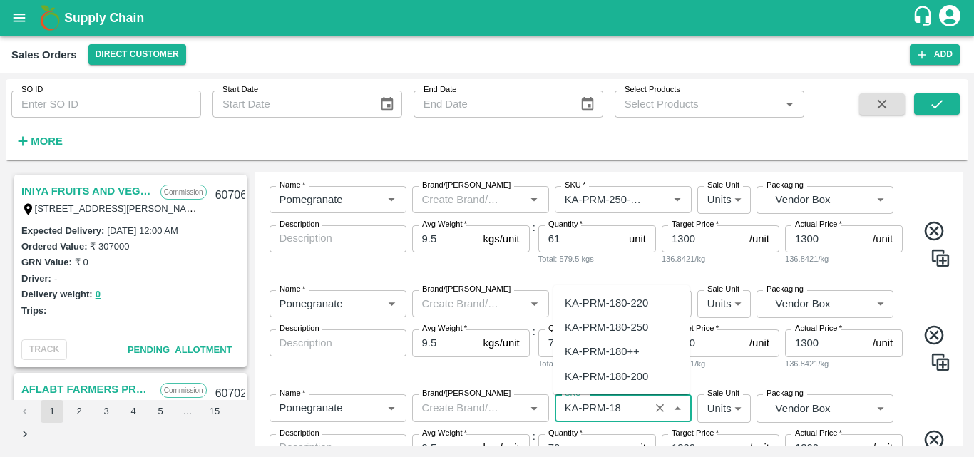
click at [635, 348] on div "KA-PRM-180++" at bounding box center [602, 352] width 75 height 16
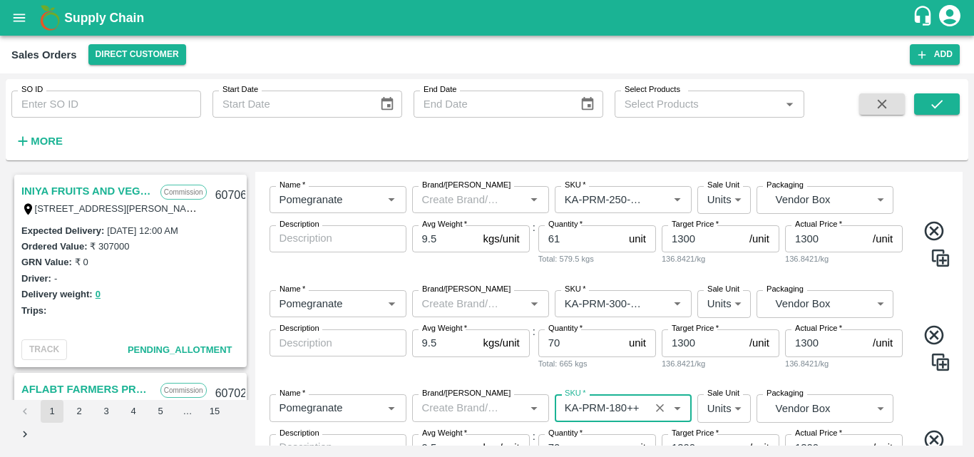
type input "KA-PRM-180++"
click at [900, 382] on div "Name   * Name   * Brand/[PERSON_NAME]/[PERSON_NAME]   * SKU   * Sale Unit Units…" at bounding box center [609, 331] width 697 height 104
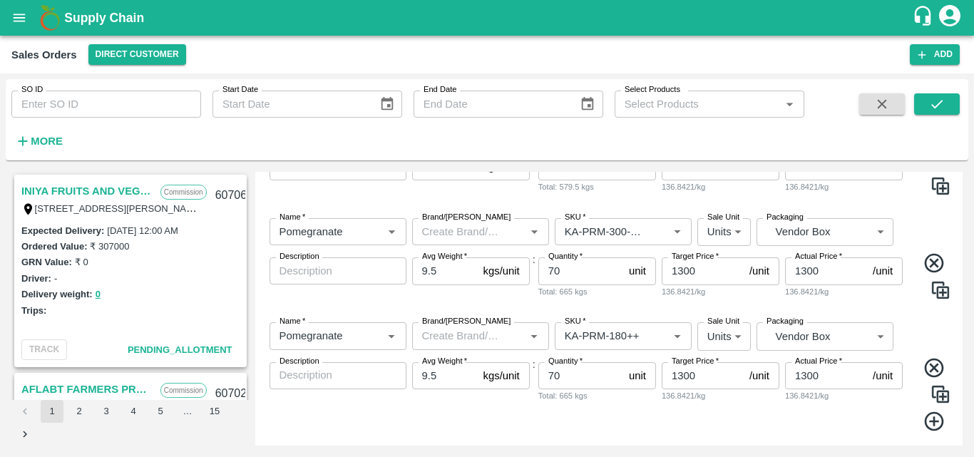
scroll to position [772, 0]
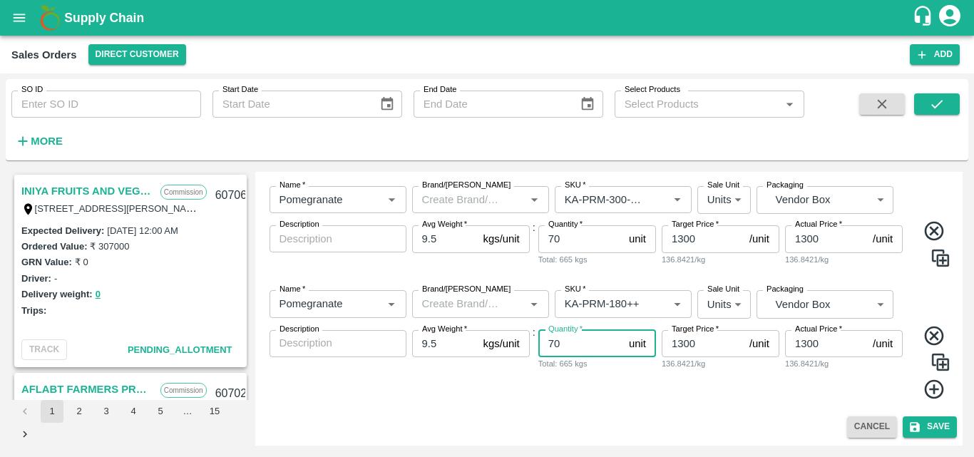
click at [560, 340] on input "70" at bounding box center [580, 343] width 85 height 27
type input "7"
type input "145"
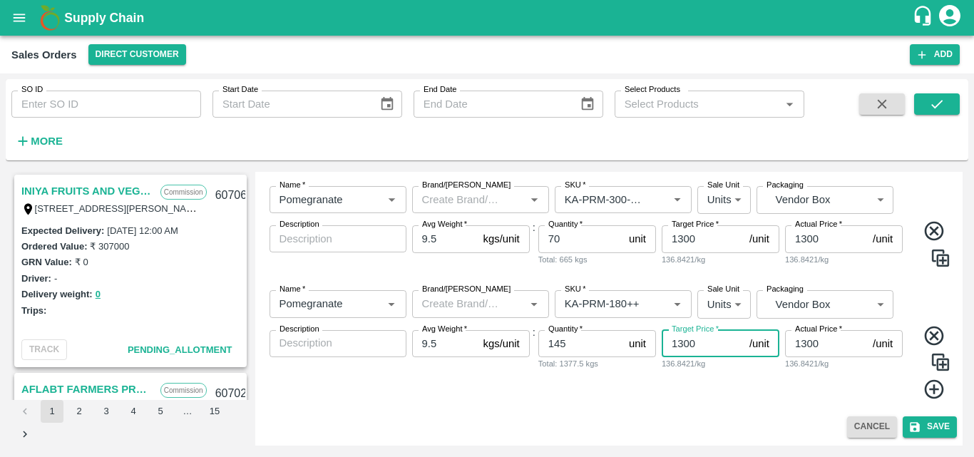
click at [686, 345] on input "1300" at bounding box center [703, 343] width 82 height 27
type input "900"
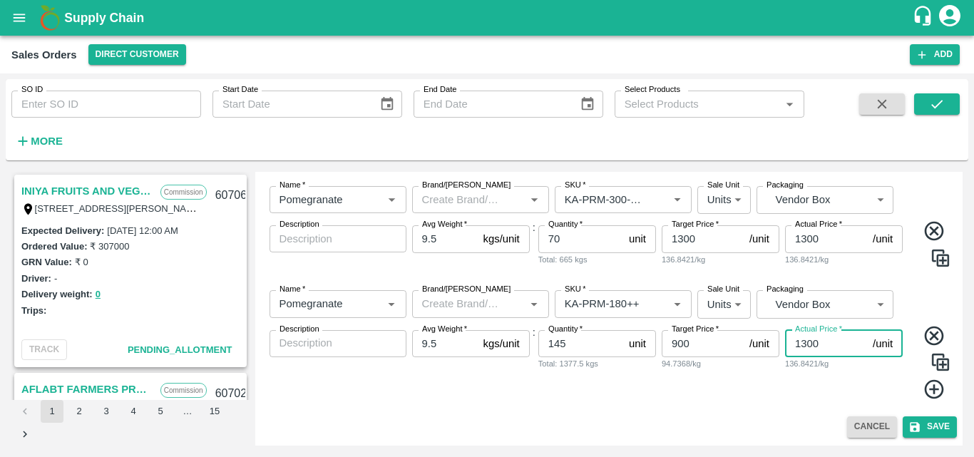
click at [809, 345] on input "1300" at bounding box center [826, 343] width 82 height 27
type input "900"
click at [759, 418] on div "Cancel Save" at bounding box center [609, 426] width 697 height 21
click at [359, 352] on div "x Description" at bounding box center [338, 343] width 137 height 27
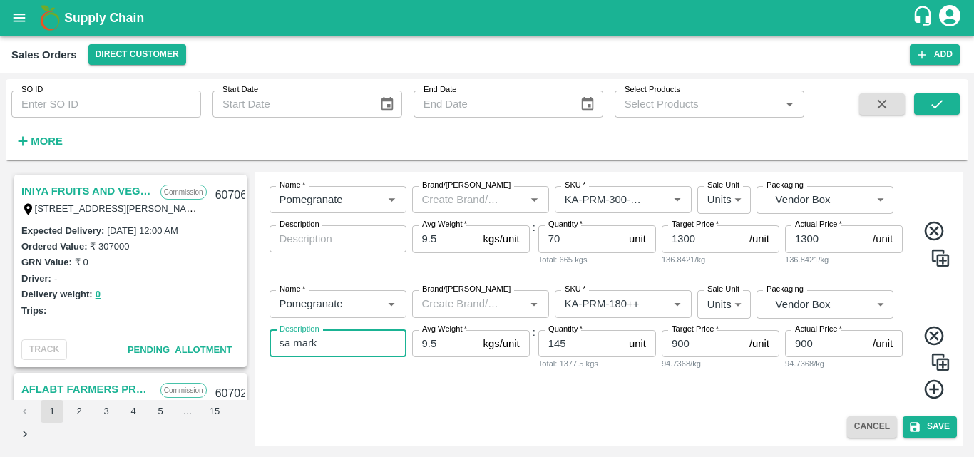
click at [295, 341] on textarea "sa mark" at bounding box center [338, 343] width 117 height 15
click at [287, 342] on textarea "sa mark" at bounding box center [338, 343] width 117 height 15
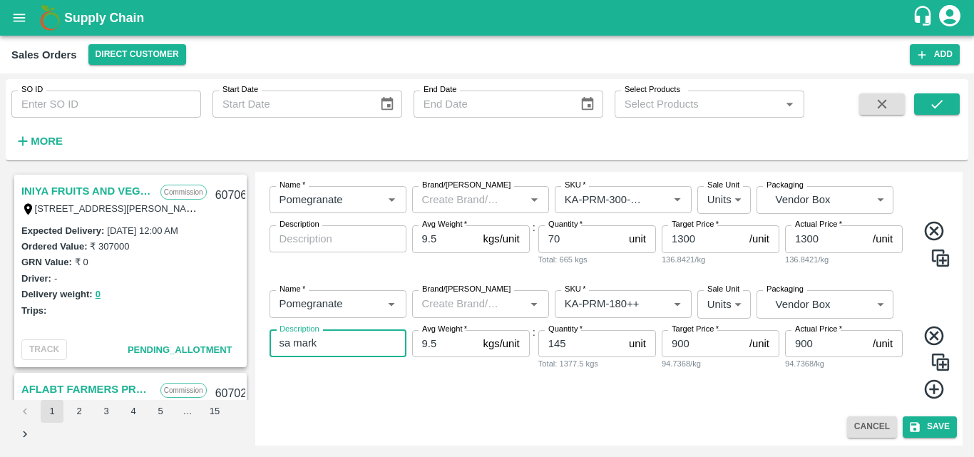
click at [287, 342] on textarea "sa mark" at bounding box center [338, 343] width 117 height 15
type textarea "sa mark"
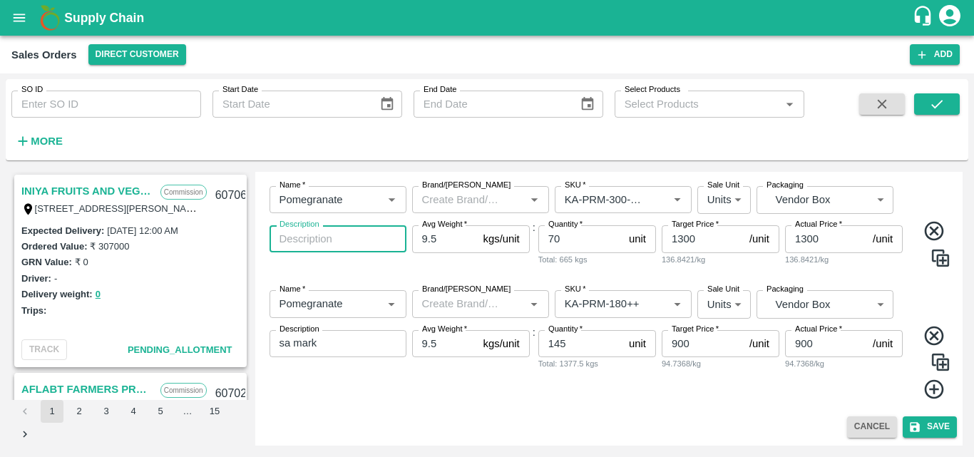
click at [317, 239] on textarea "Description" at bounding box center [338, 239] width 117 height 15
paste textarea "sa mark"
type textarea "sa mark"
click at [375, 268] on div "Name   * Name   * Brand/[PERSON_NAME]/[PERSON_NAME]   * SKU   * Sale Unit Units…" at bounding box center [609, 227] width 697 height 104
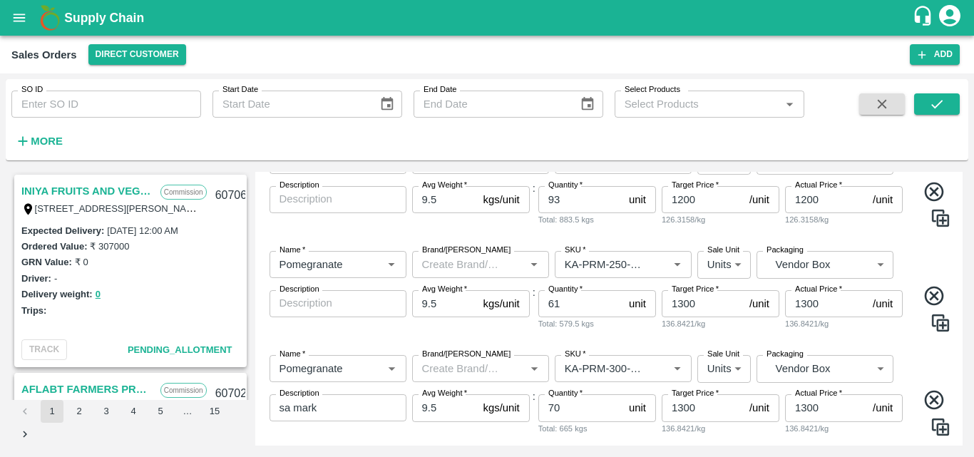
scroll to position [601, 0]
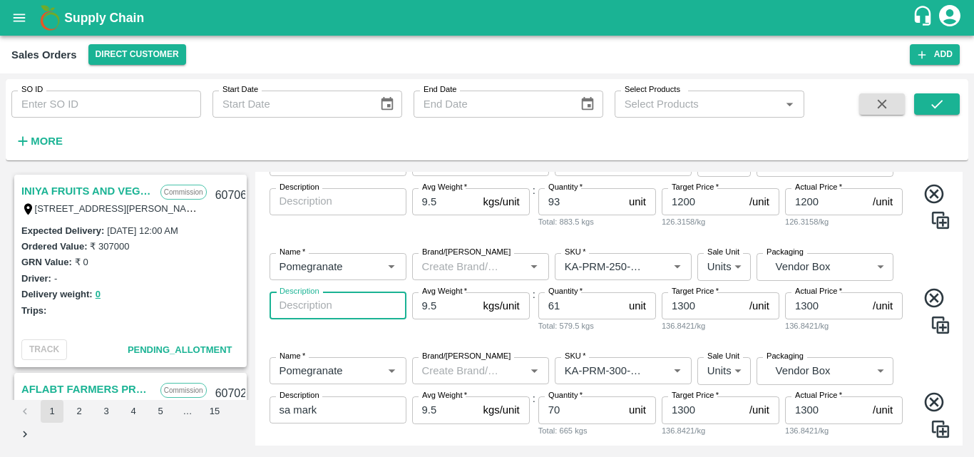
click at [294, 312] on textarea "Description" at bounding box center [338, 305] width 117 height 15
paste textarea "sa mark"
type textarea "sa mark"
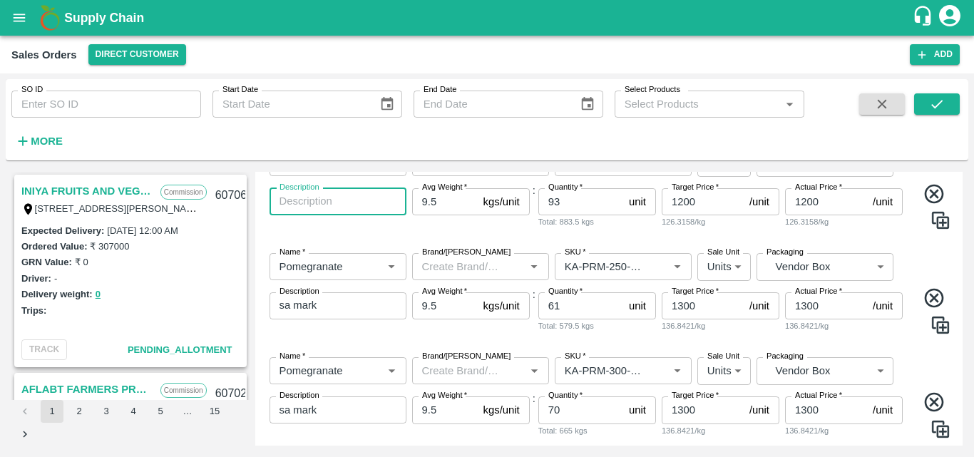
click at [327, 200] on textarea "Description" at bounding box center [338, 201] width 117 height 15
paste textarea "sa mark"
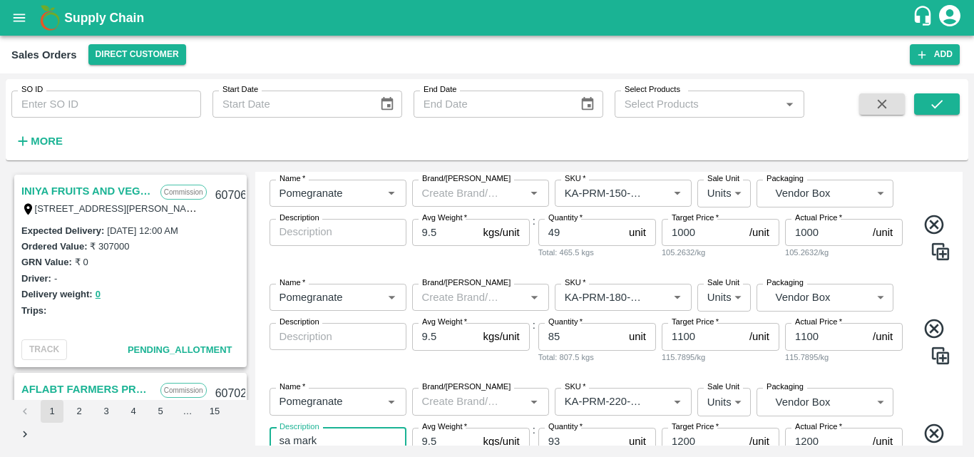
type textarea "sa mark"
click at [347, 337] on textarea "Description" at bounding box center [338, 336] width 117 height 15
paste textarea "sa mark"
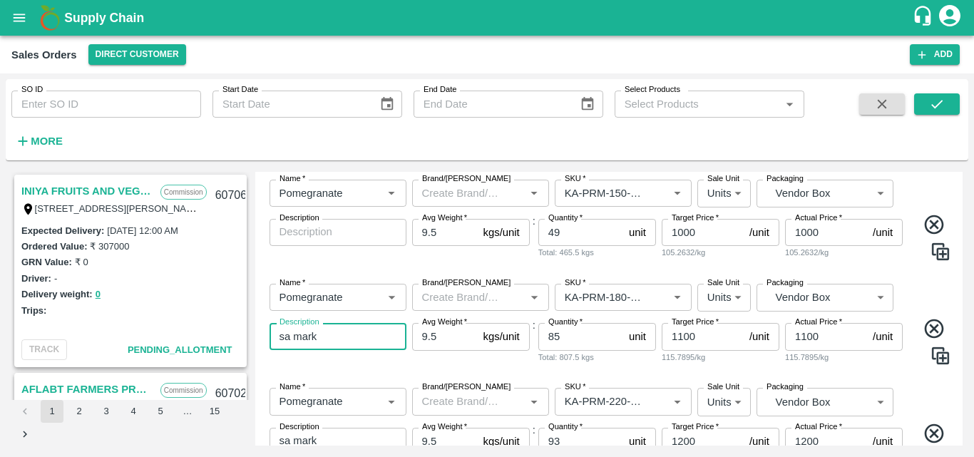
type textarea "sa mark"
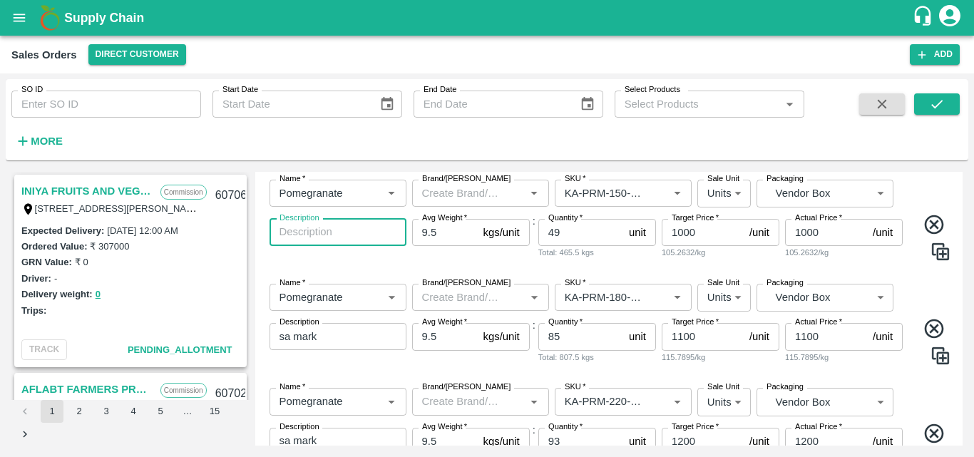
click at [327, 235] on textarea "Description" at bounding box center [338, 232] width 117 height 15
paste textarea "sa mark"
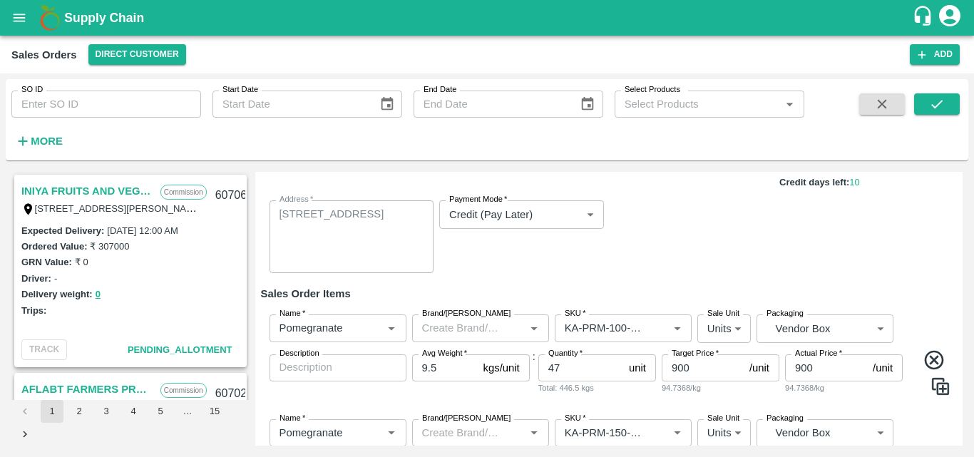
type textarea "sa mark"
click at [300, 371] on textarea "Description" at bounding box center [338, 367] width 117 height 15
paste textarea "sa mark"
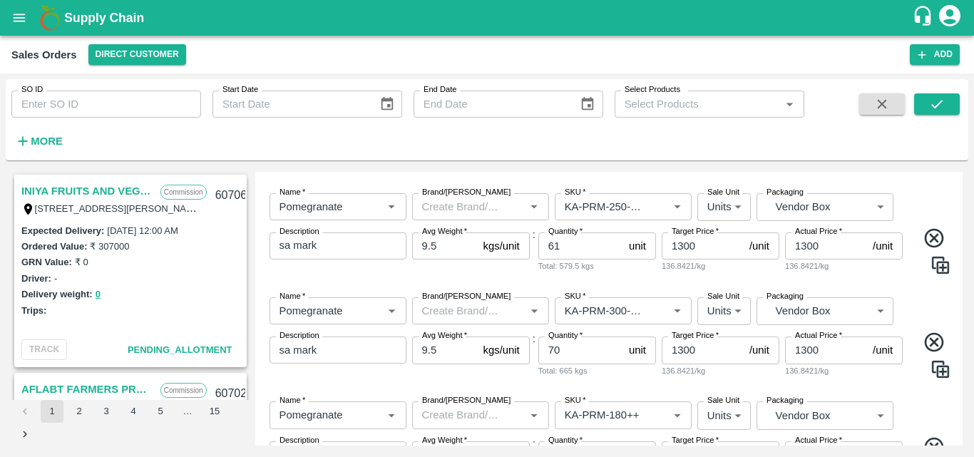
scroll to position [772, 0]
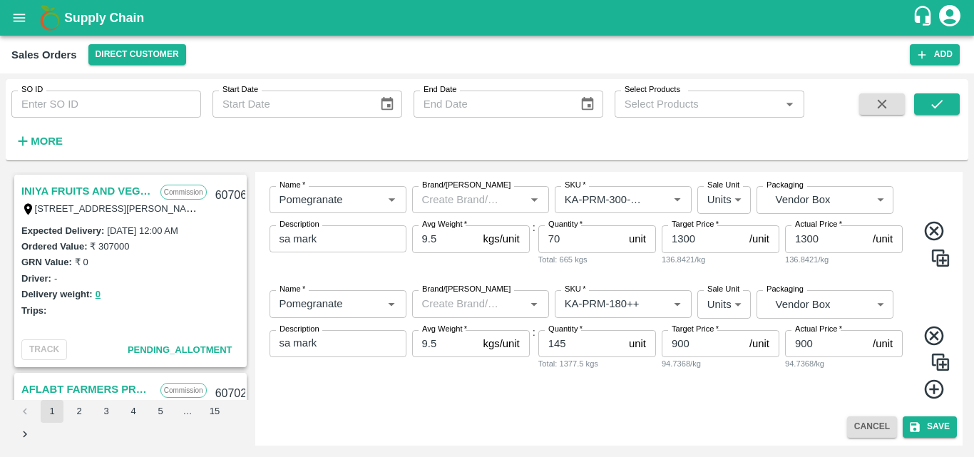
type textarea "sa mark"
click at [928, 416] on div "Add Sales Order DC   * Direct Customer 6 DC Sale Type   * Commission 2 Sale Typ…" at bounding box center [609, 309] width 708 height 274
click at [926, 421] on button "Save" at bounding box center [930, 426] width 54 height 21
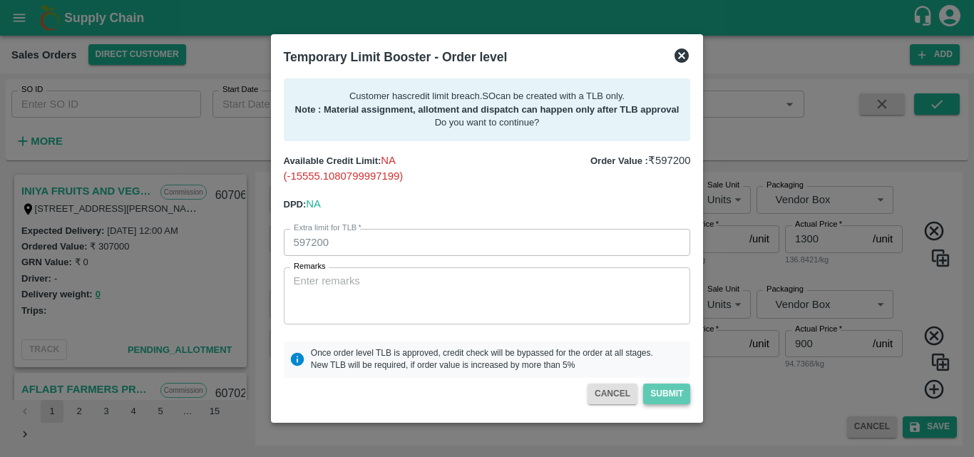
click at [666, 396] on button "Submit" at bounding box center [666, 394] width 47 height 21
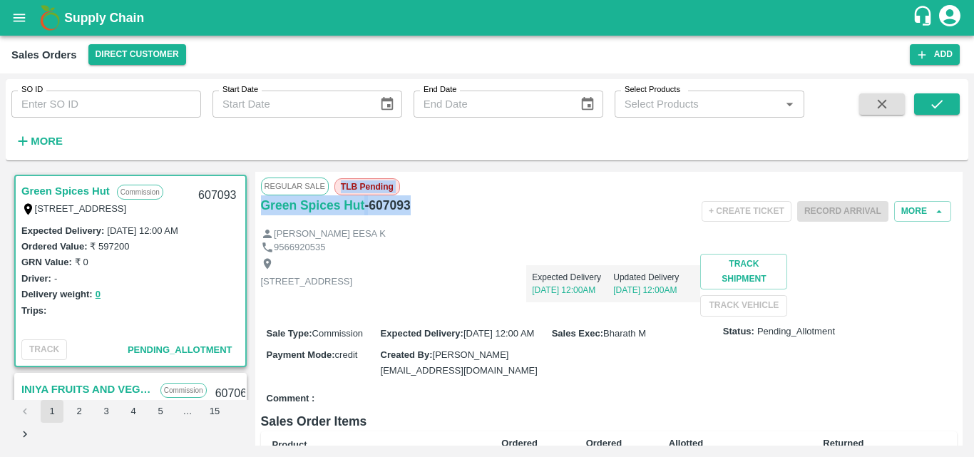
drag, startPoint x: 337, startPoint y: 185, endPoint x: 414, endPoint y: 202, distance: 78.7
click at [414, 202] on div "Regular Sale TLB Pending Green Spices Hut - 607093 + Create Ticket Record Arriv…" at bounding box center [609, 309] width 708 height 274
copy div "TLB Pending Green Spices Hut - 607093"
click at [929, 48] on button "Add" at bounding box center [935, 54] width 50 height 21
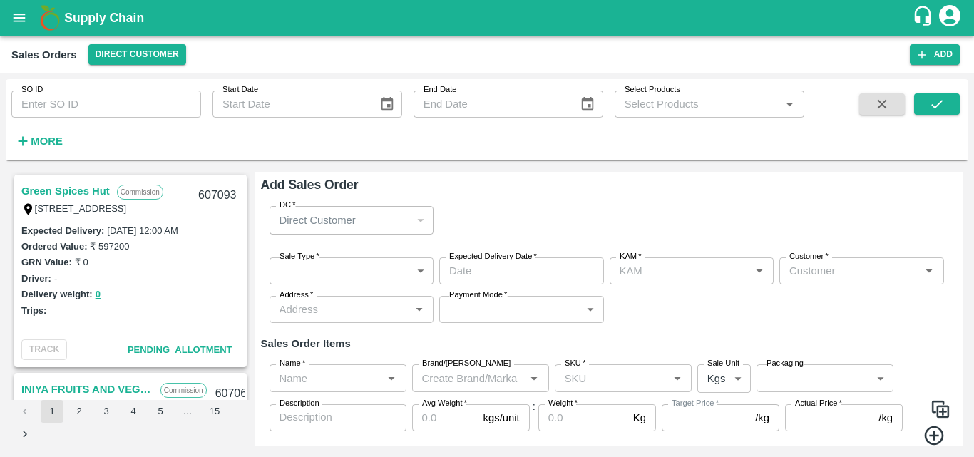
type input "Bharath M"
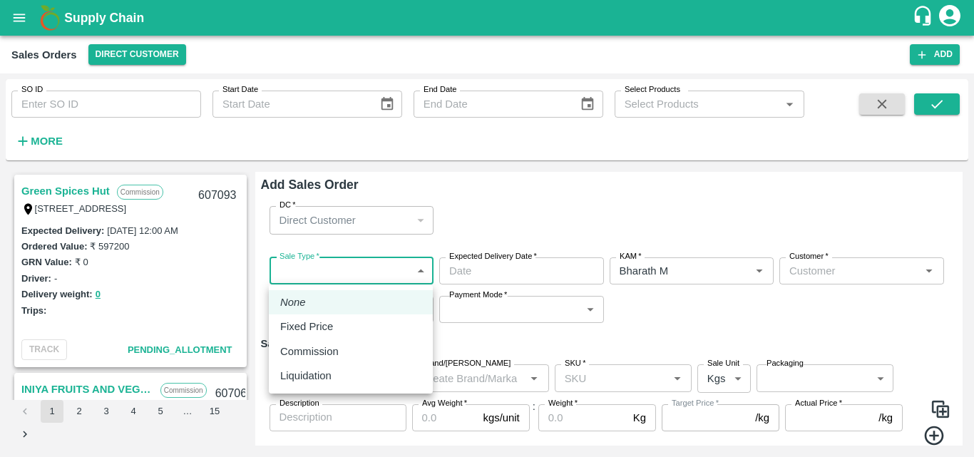
click at [398, 267] on body "Supply Chain Sales Orders Direct Customer Add SO ID SO ID Start Date Start Date…" at bounding box center [487, 228] width 974 height 457
click at [337, 351] on p "Commission" at bounding box center [309, 352] width 58 height 16
type input "2"
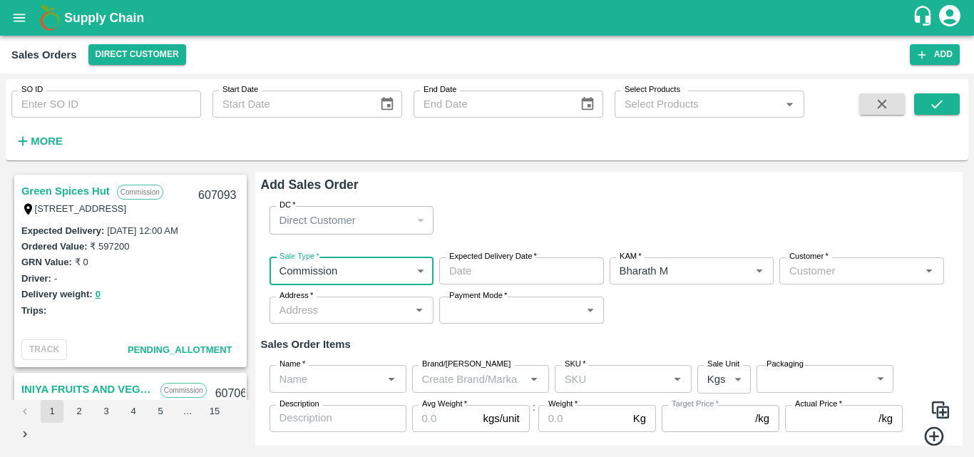
type input "DD/MM/YYYY hh:mm aa"
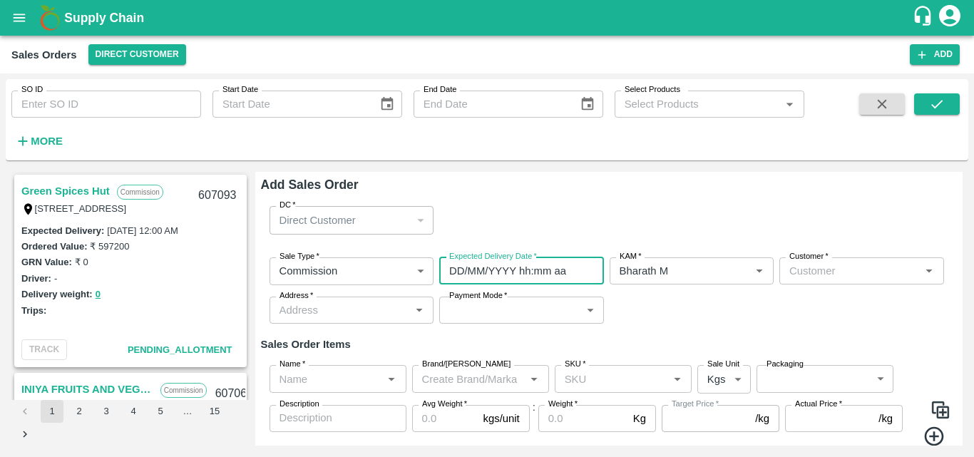
click at [476, 272] on input "DD/MM/YYYY hh:mm aa" at bounding box center [516, 270] width 155 height 27
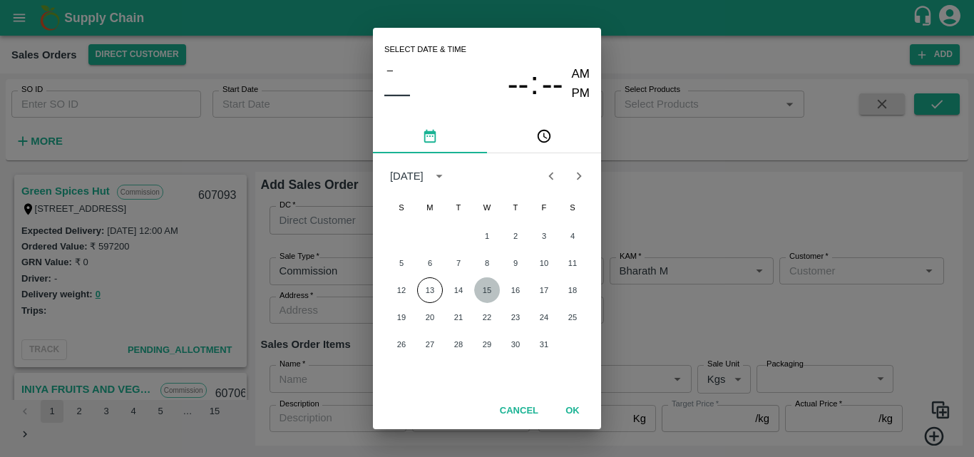
click at [486, 290] on button "15" at bounding box center [487, 290] width 26 height 26
type input "[DATE] 12:00 AM"
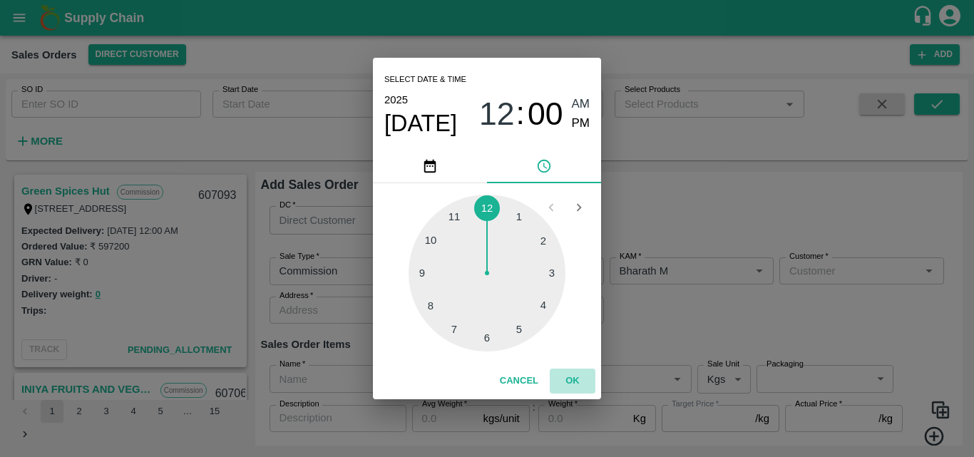
click at [577, 371] on button "OK" at bounding box center [573, 381] width 46 height 25
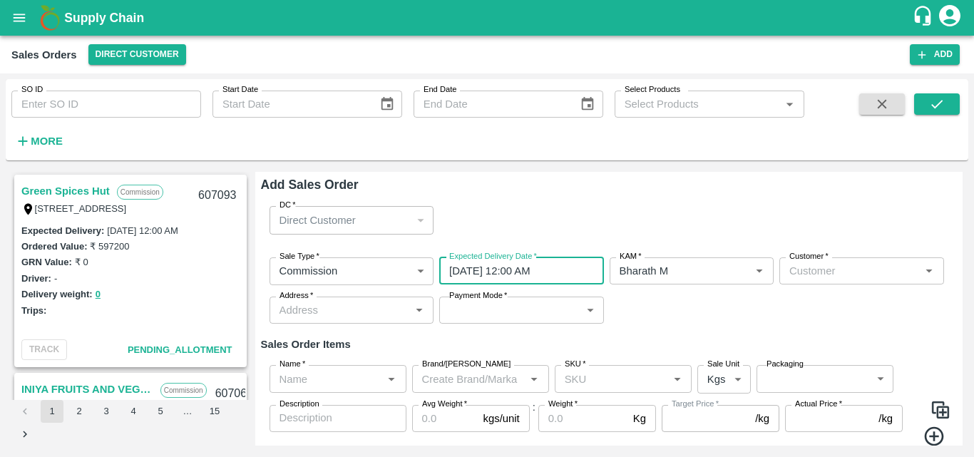
click at [826, 264] on input "Customer   *" at bounding box center [850, 271] width 133 height 19
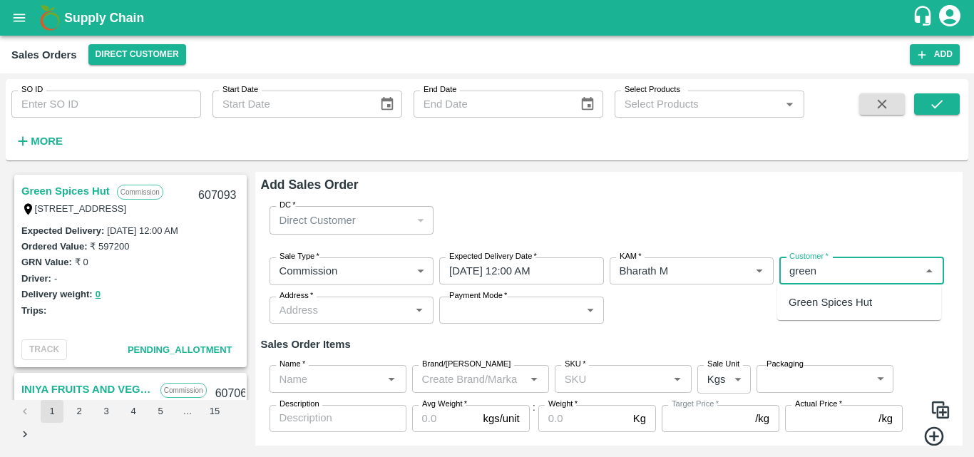
click at [817, 314] on div "Green Spices Hut" at bounding box center [859, 302] width 164 height 24
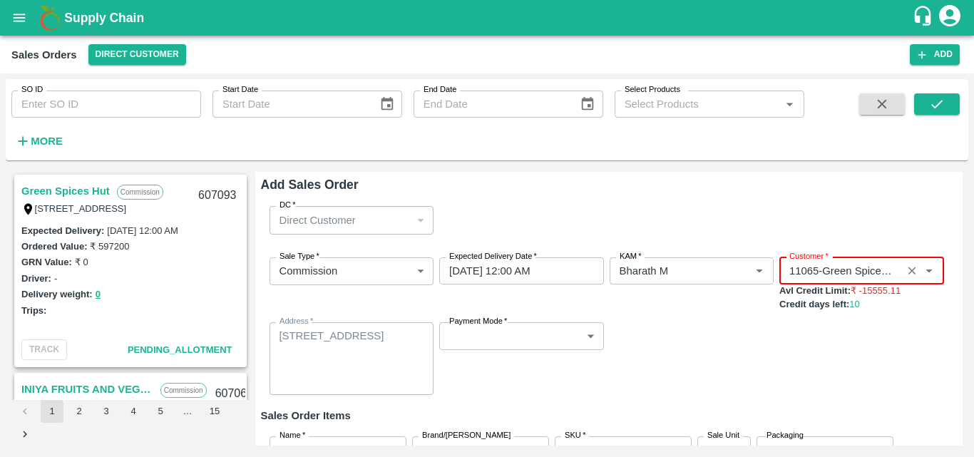
type input "11065-Green Spices Hut"
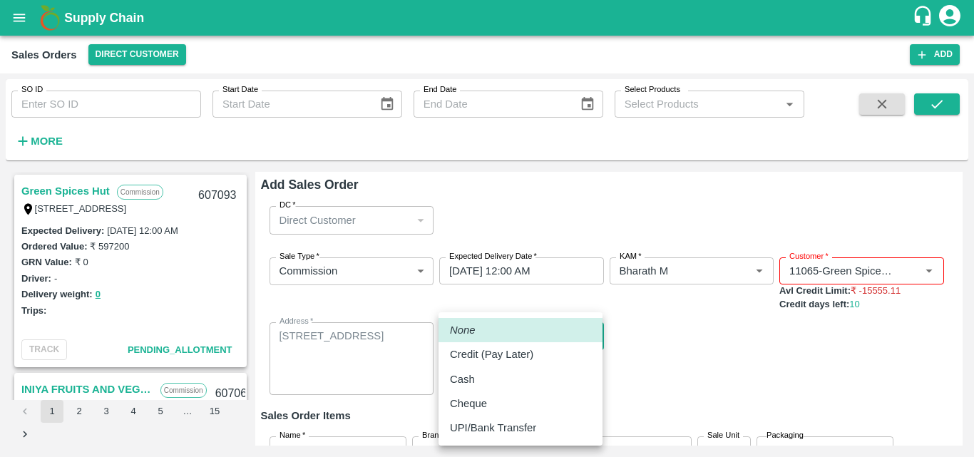
click at [550, 329] on body "Supply Chain Sales Orders Direct Customer Add SO ID SO ID Start Date Start Date…" at bounding box center [487, 228] width 974 height 457
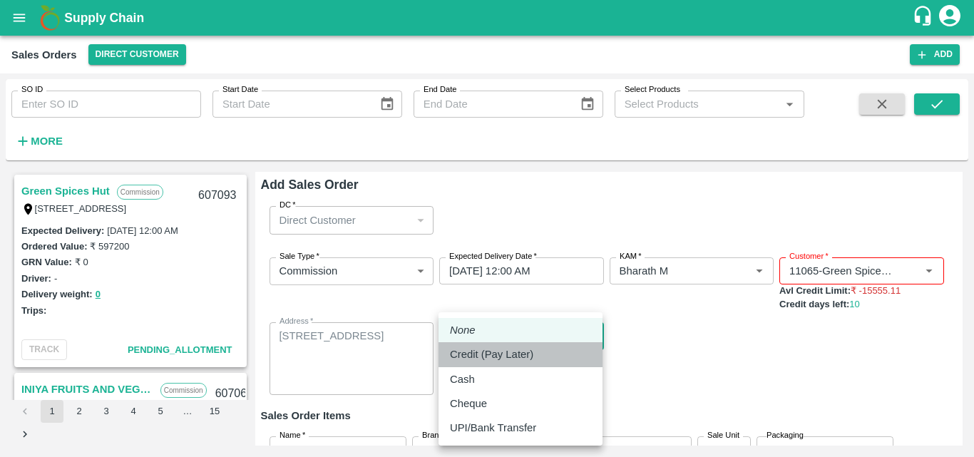
click at [507, 353] on p "Credit (Pay Later)" at bounding box center [491, 355] width 83 height 16
type input "credit"
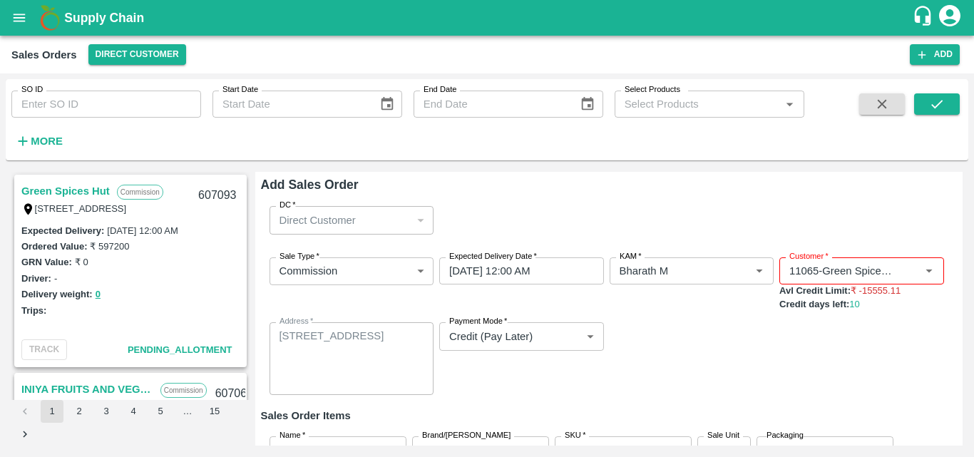
click at [958, 374] on div "Add Sales Order DC   * Direct Customer 6 DC Sale Type   * Commission 2 Sale Typ…" at bounding box center [609, 309] width 708 height 274
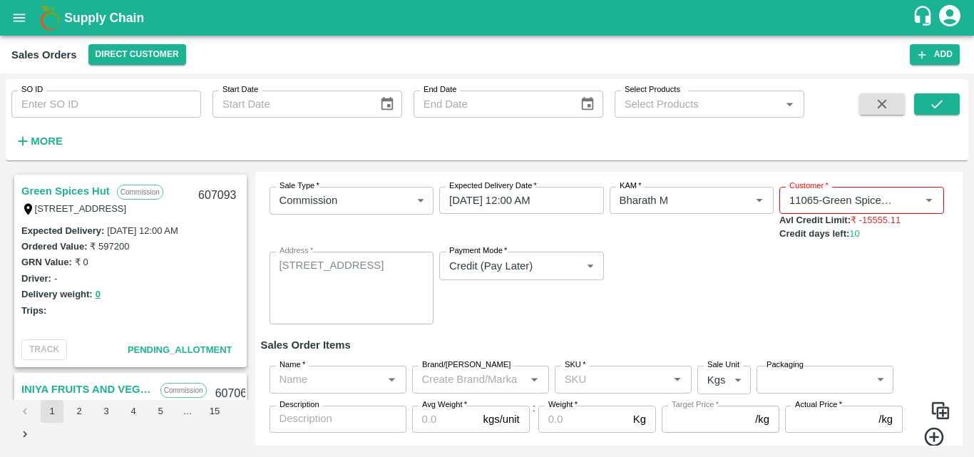
scroll to position [118, 0]
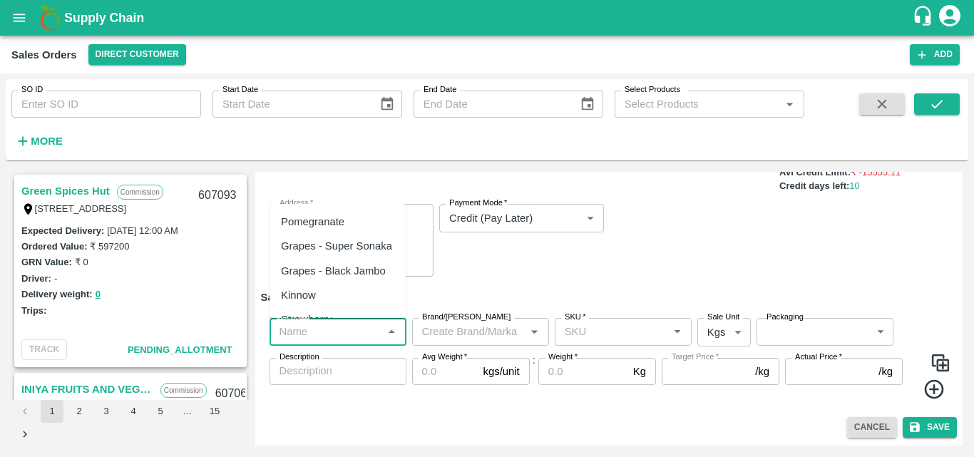
click at [322, 322] on input "Name   *" at bounding box center [326, 331] width 105 height 19
click at [310, 221] on div "Pomegranate" at bounding box center [312, 222] width 63 height 16
type input "Pomegranate"
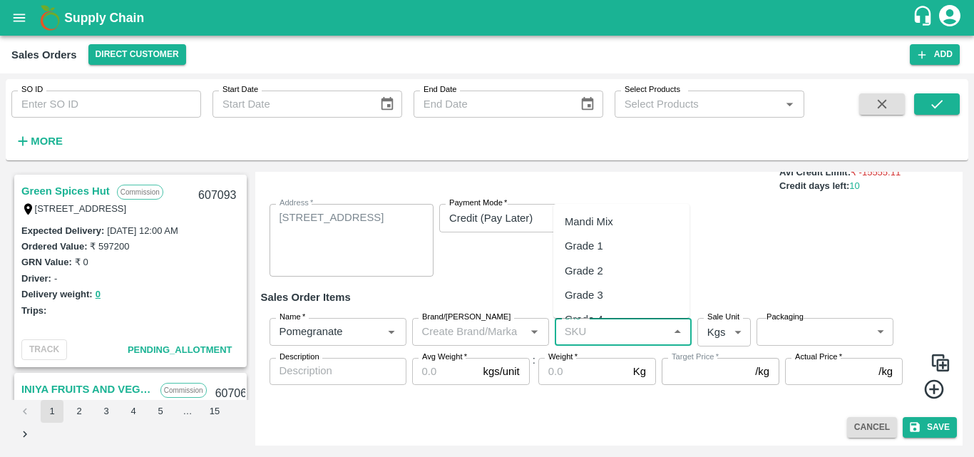
click at [603, 337] on input "SKU   *" at bounding box center [611, 331] width 105 height 19
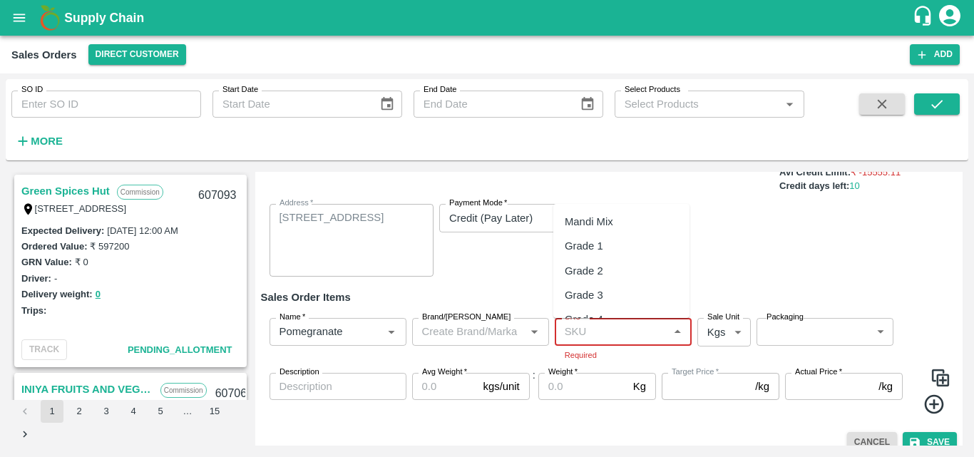
click at [627, 339] on input "SKU   *" at bounding box center [611, 331] width 105 height 19
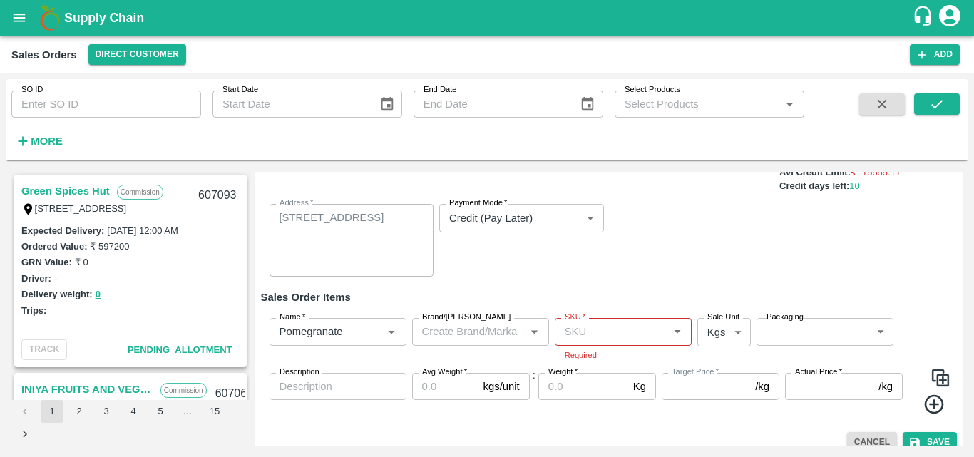
click at [746, 260] on div "Sale Type   * Commission 2 Sale Type Expected Delivery Date   * [DATE] 12:00 AM…" at bounding box center [609, 208] width 697 height 161
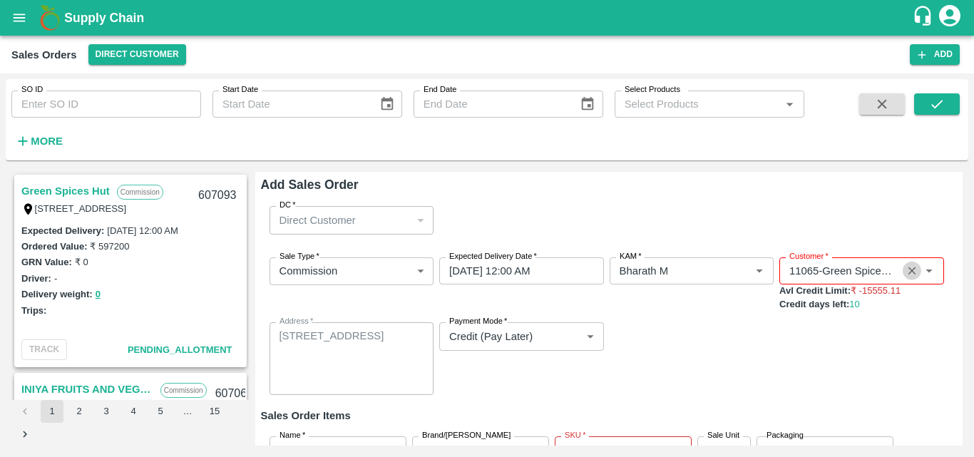
click at [908, 269] on icon "Clear" at bounding box center [912, 271] width 8 height 8
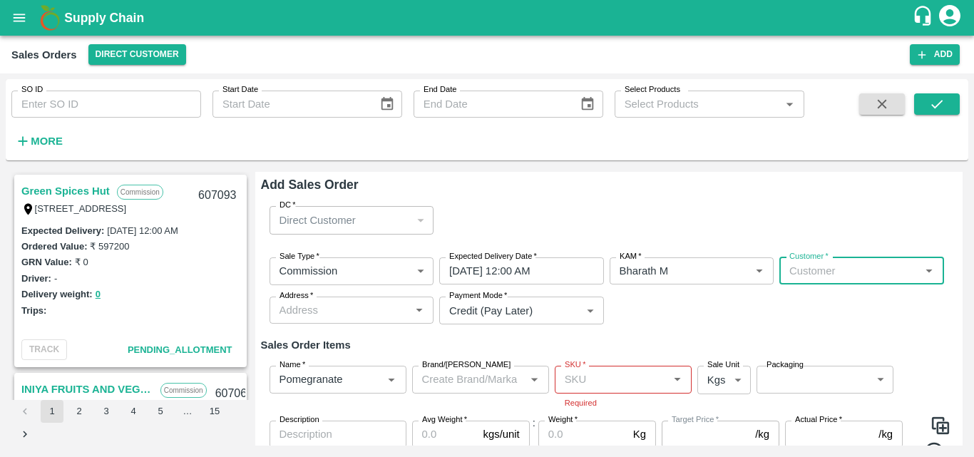
scroll to position [63, 0]
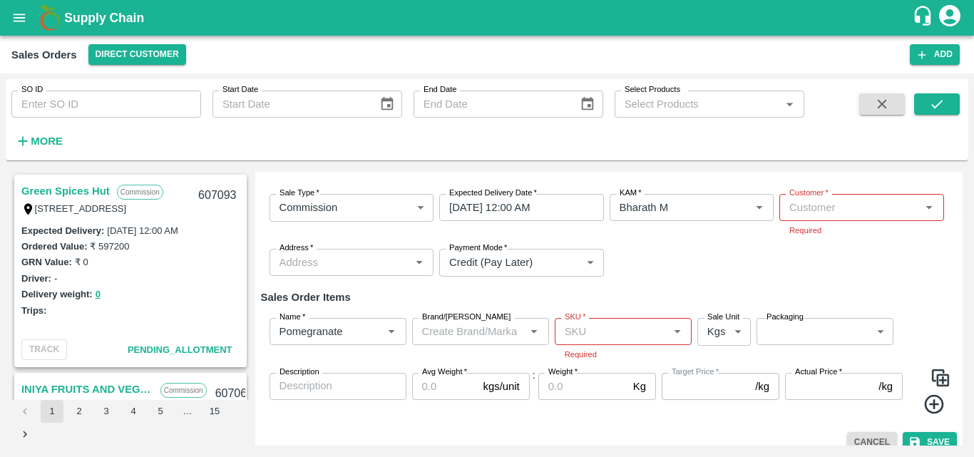
click at [605, 412] on div "Add Sales Order DC   * Direct Customer 6 DC Sale Type   * Commission 2 Sale Typ…" at bounding box center [609, 309] width 708 height 274
click at [725, 292] on h6 "Sales Order Items" at bounding box center [609, 297] width 697 height 19
click at [206, 316] on div "Trips:" at bounding box center [130, 310] width 218 height 16
click at [86, 183] on link "Green Spices Hut" at bounding box center [65, 191] width 88 height 19
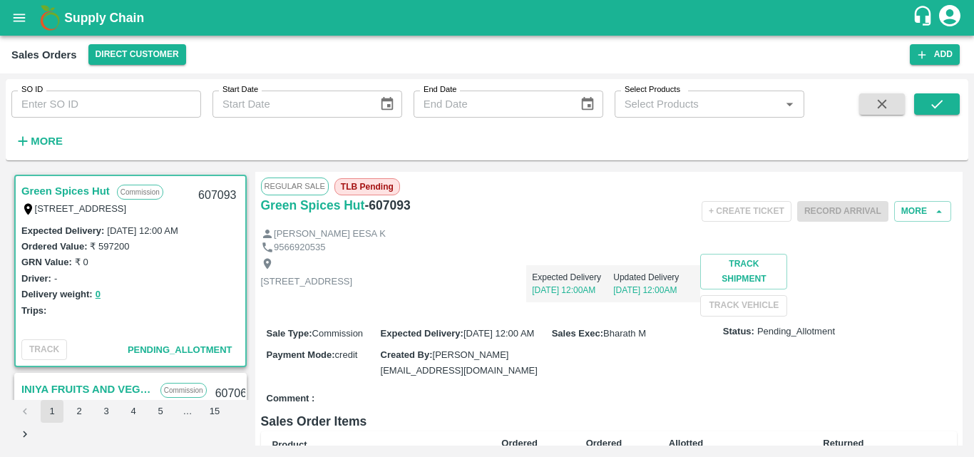
click at [605, 308] on div "[STREET_ADDRESS] Expected Delivery [DATE] 12:00AM Updated Delivery [DATE] 12:00…" at bounding box center [609, 285] width 697 height 62
click at [95, 113] on input "SO ID" at bounding box center [106, 104] width 190 height 27
type input "606925"
click at [936, 106] on icon "submit" at bounding box center [937, 104] width 16 height 16
click at [479, 316] on div "[STREET_ADDRESS] Expected Delivery [DATE] 12:00AM Updated Delivery [DATE] 12:00…" at bounding box center [609, 285] width 697 height 62
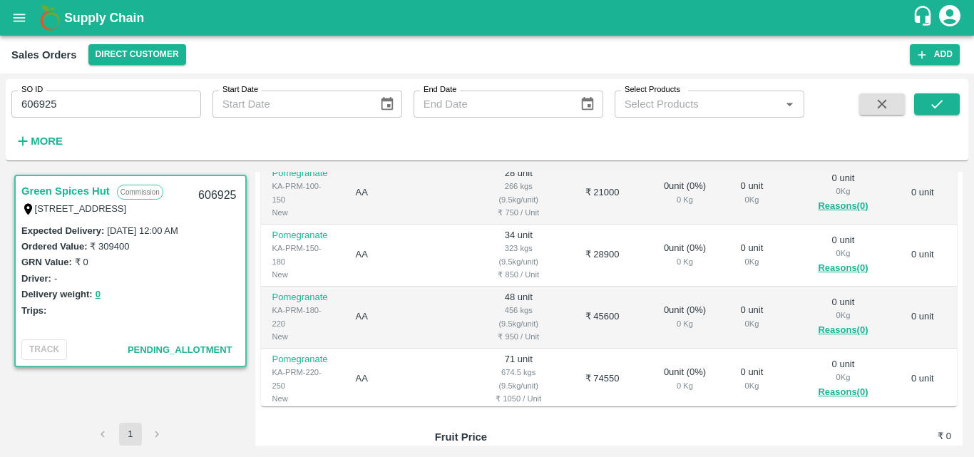
scroll to position [314, 0]
